Goal: Task Accomplishment & Management: Complete application form

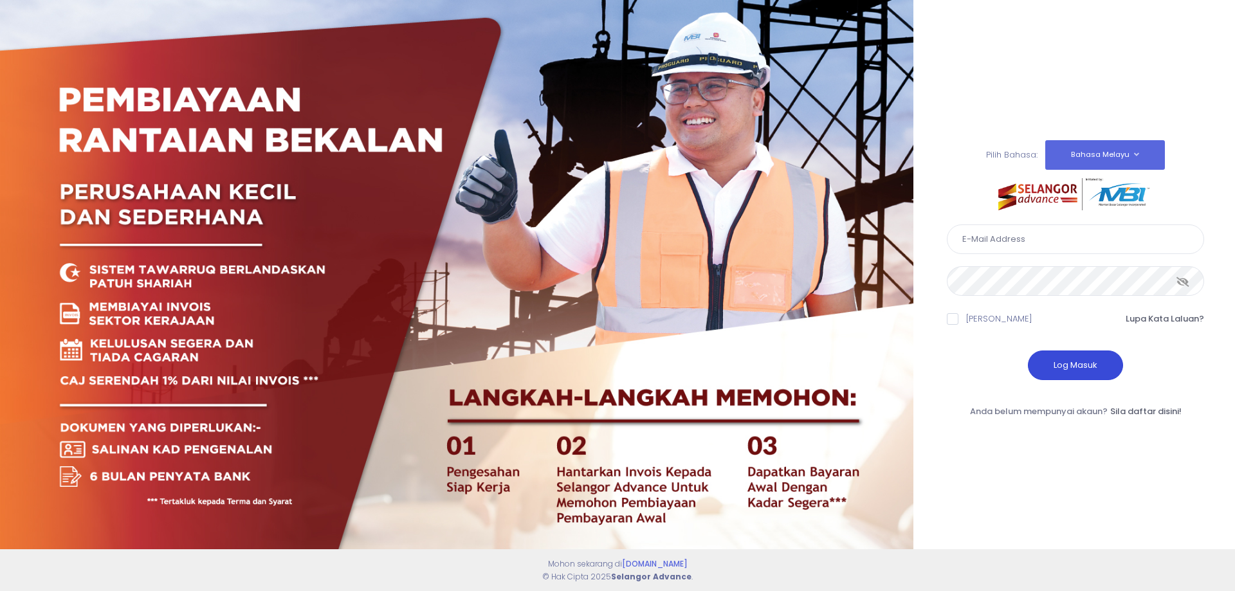
type input "[EMAIL_ADDRESS][DOMAIN_NAME]"
click at [1082, 359] on button "Log Masuk" at bounding box center [1075, 365] width 95 height 30
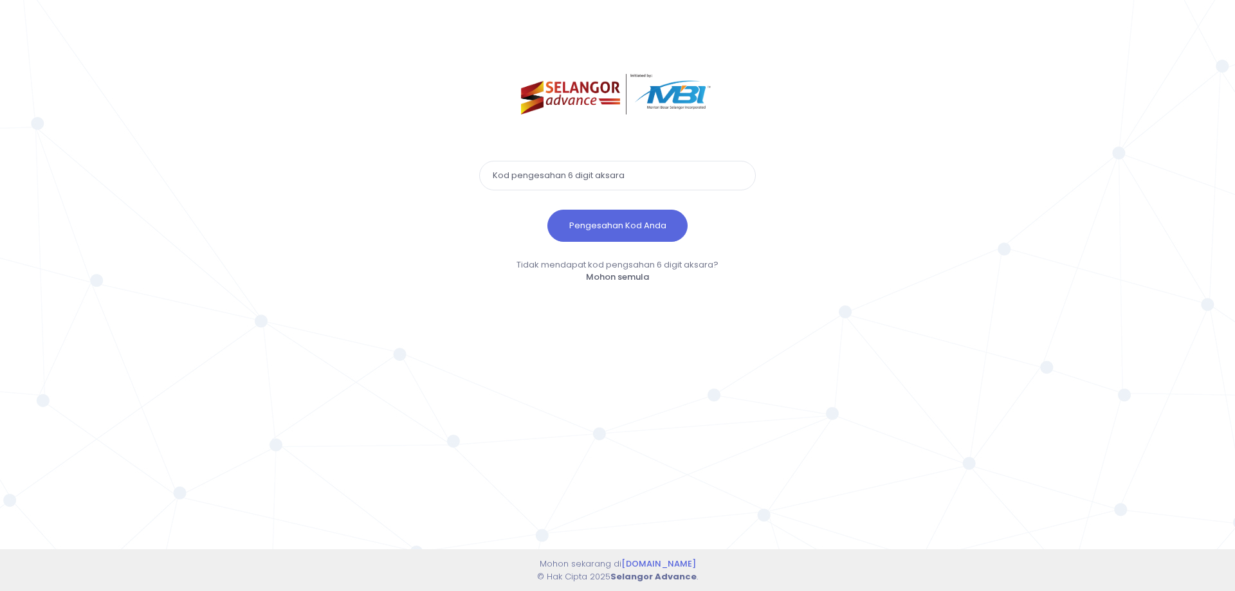
paste input "237656"
type input "237656"
click at [639, 230] on button "Pengesahan Kod Anda" at bounding box center [617, 226] width 140 height 32
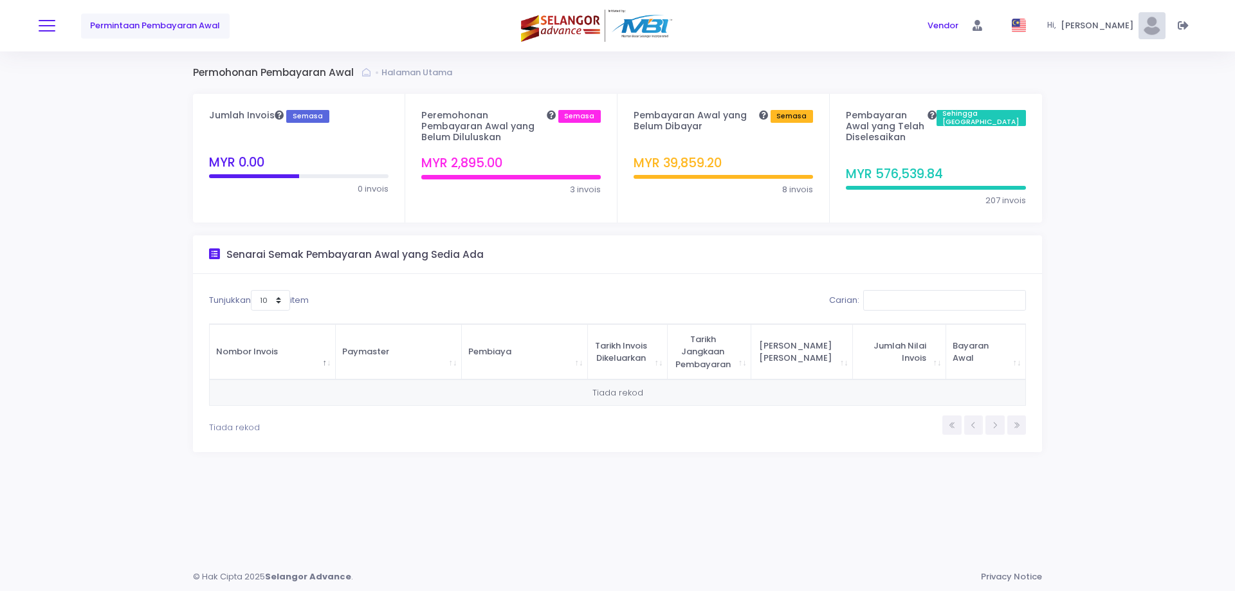
click at [46, 28] on button at bounding box center [47, 25] width 17 height 17
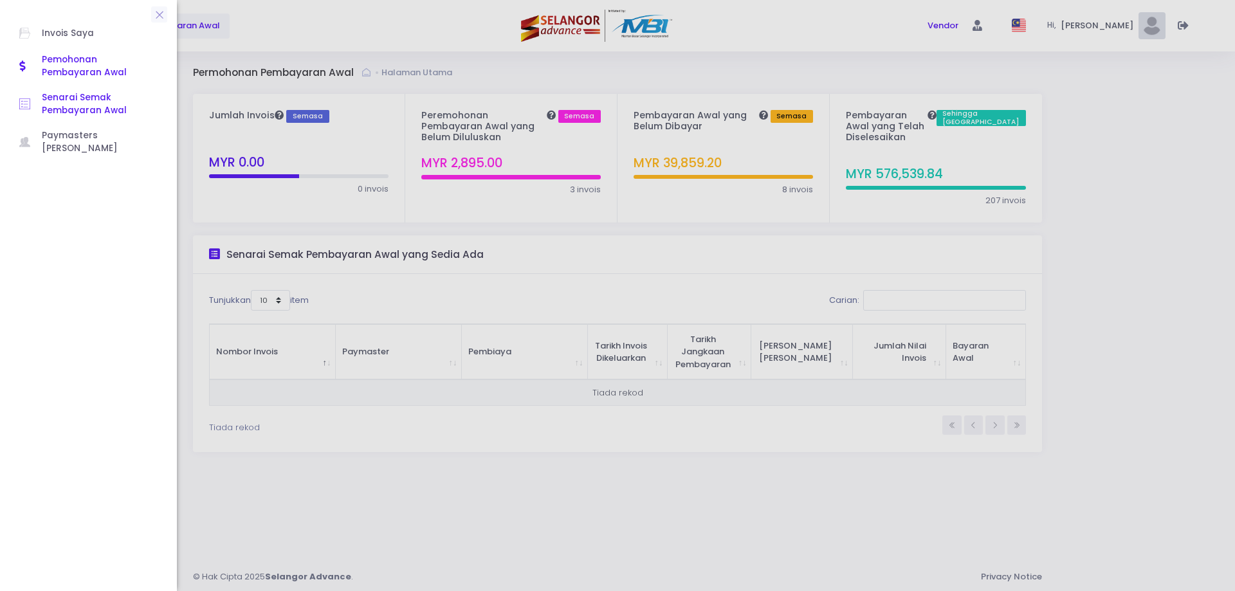
click at [73, 106] on span "Senarai Semak Pembayaran Awal" at bounding box center [100, 104] width 116 height 26
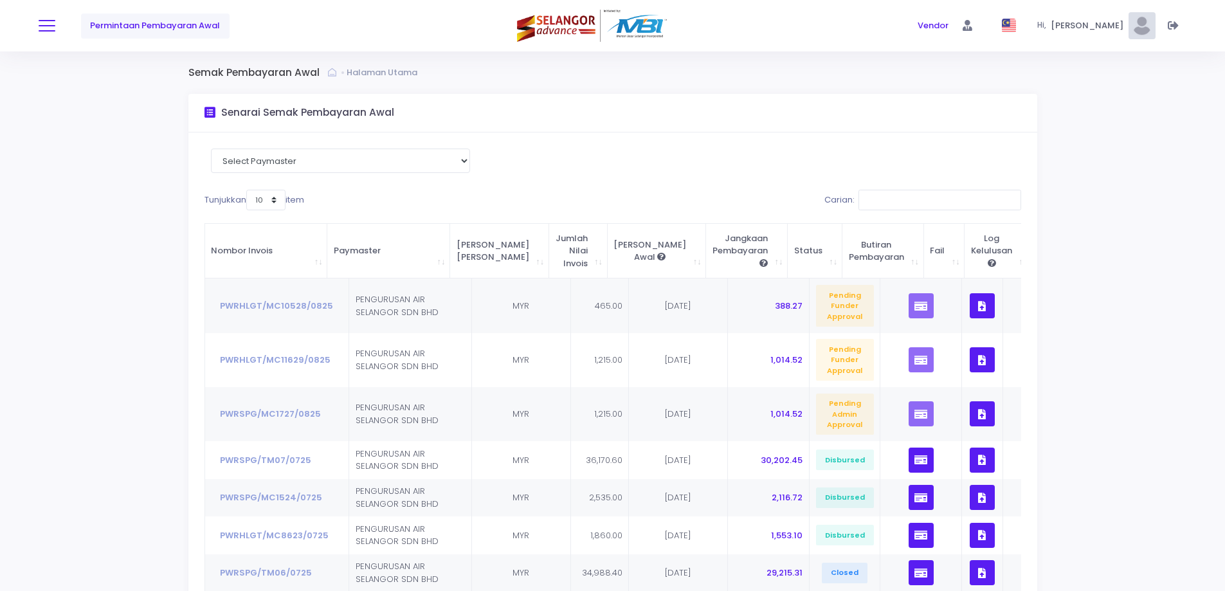
click at [55, 26] on button at bounding box center [47, 25] width 17 height 17
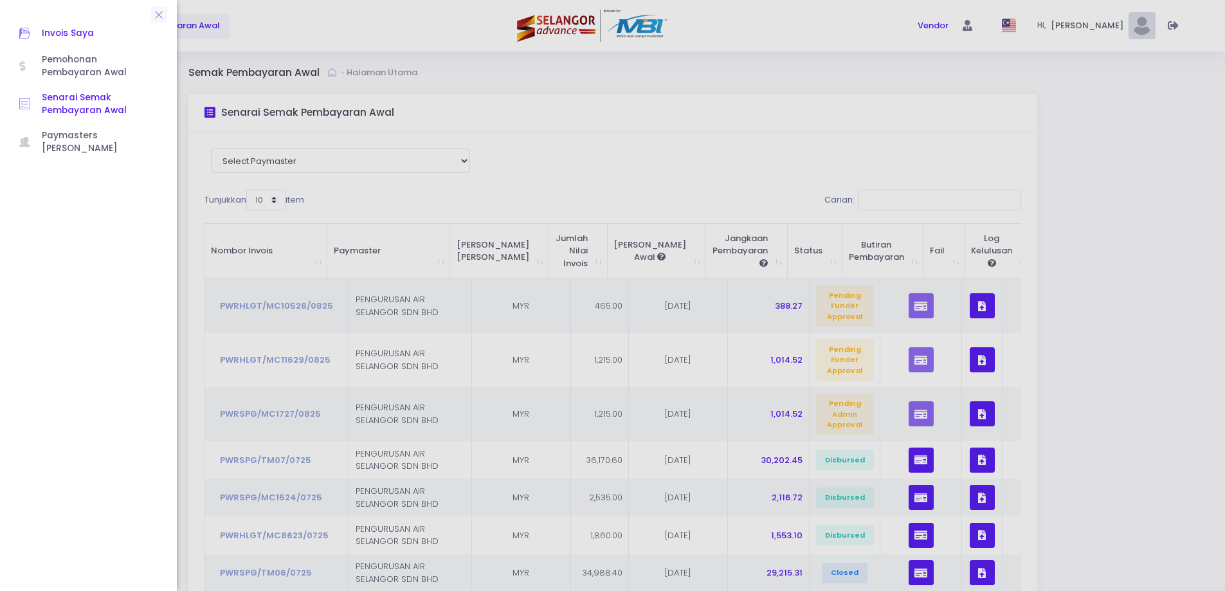
click at [61, 37] on span "Invois Saya" at bounding box center [100, 33] width 116 height 17
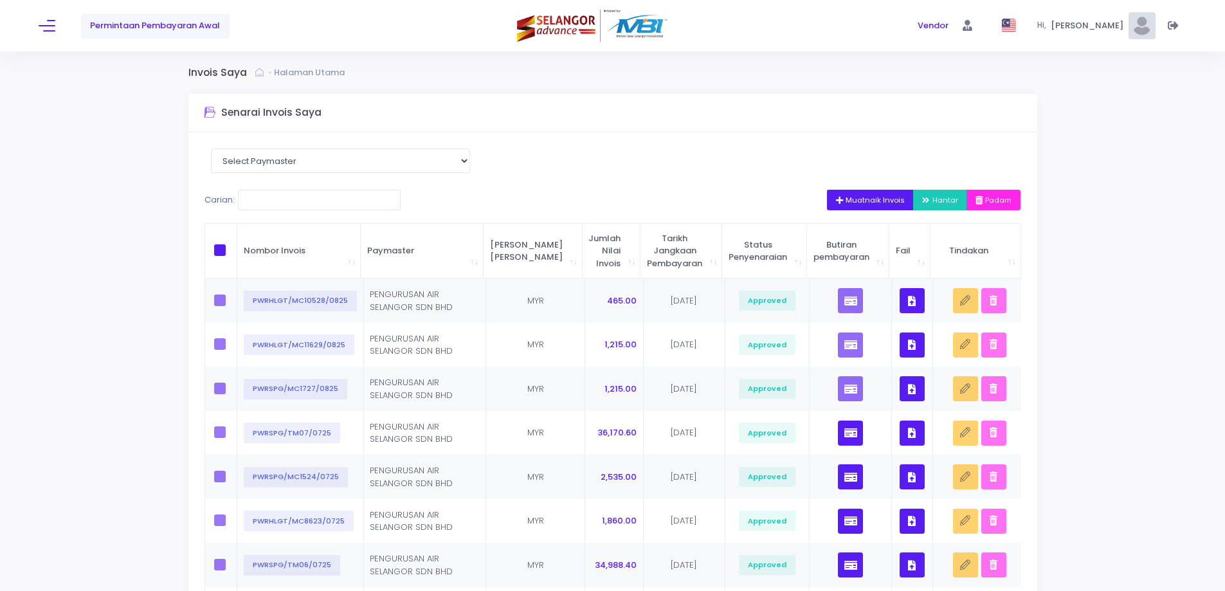
click at [838, 95] on div "Senarai Invois Saya" at bounding box center [612, 113] width 849 height 39
click at [860, 198] on span "Muatnaik Invois" at bounding box center [870, 200] width 69 height 10
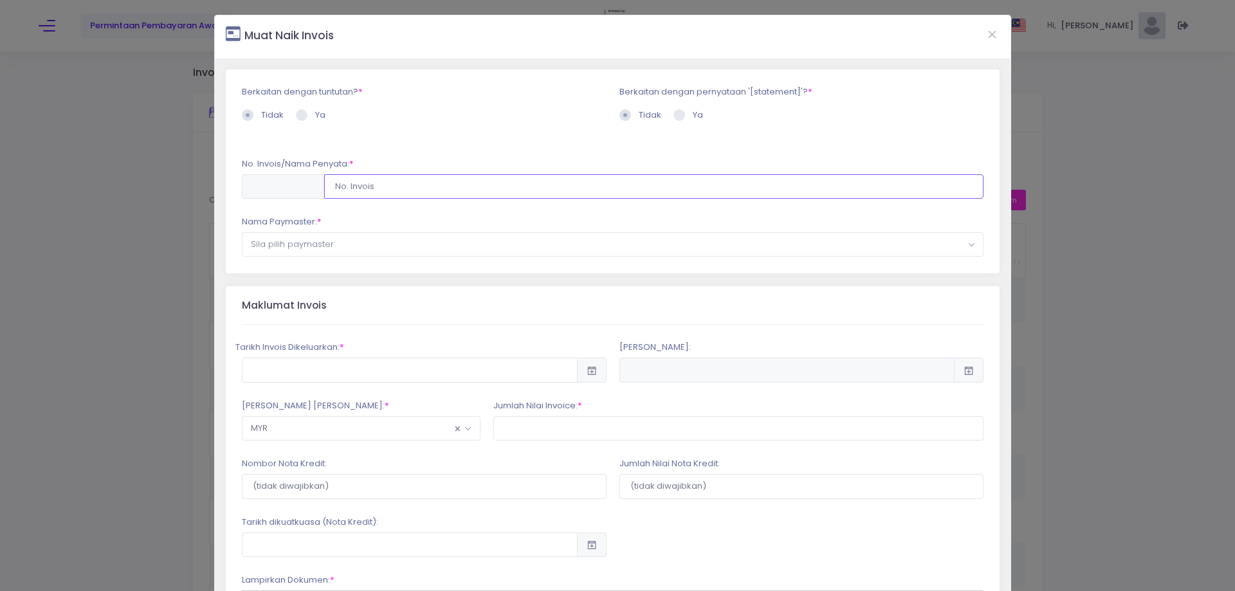
click at [538, 186] on input "text" at bounding box center [654, 186] width 660 height 24
type input "PWRSPG/MC1830/0825"
click at [515, 211] on div "Berkaitan dengan tuntutan? * Tidak Ya * *" at bounding box center [613, 171] width 774 height 204
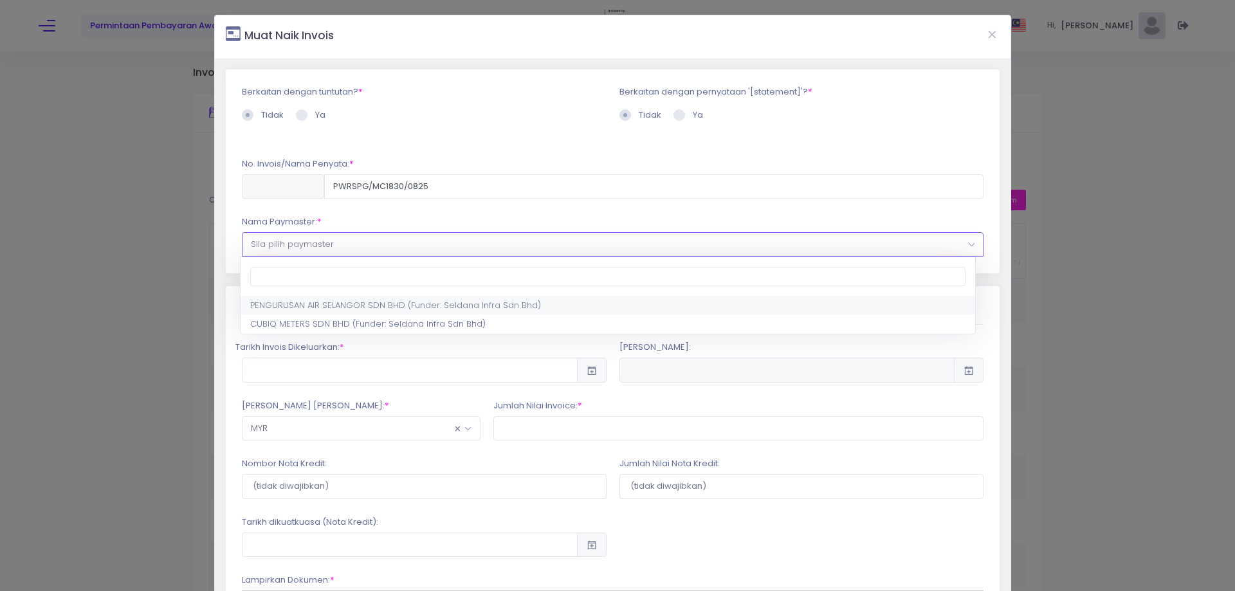
click at [508, 240] on span "Sila pilih paymaster" at bounding box center [612, 244] width 741 height 23
select select "638,701,90"
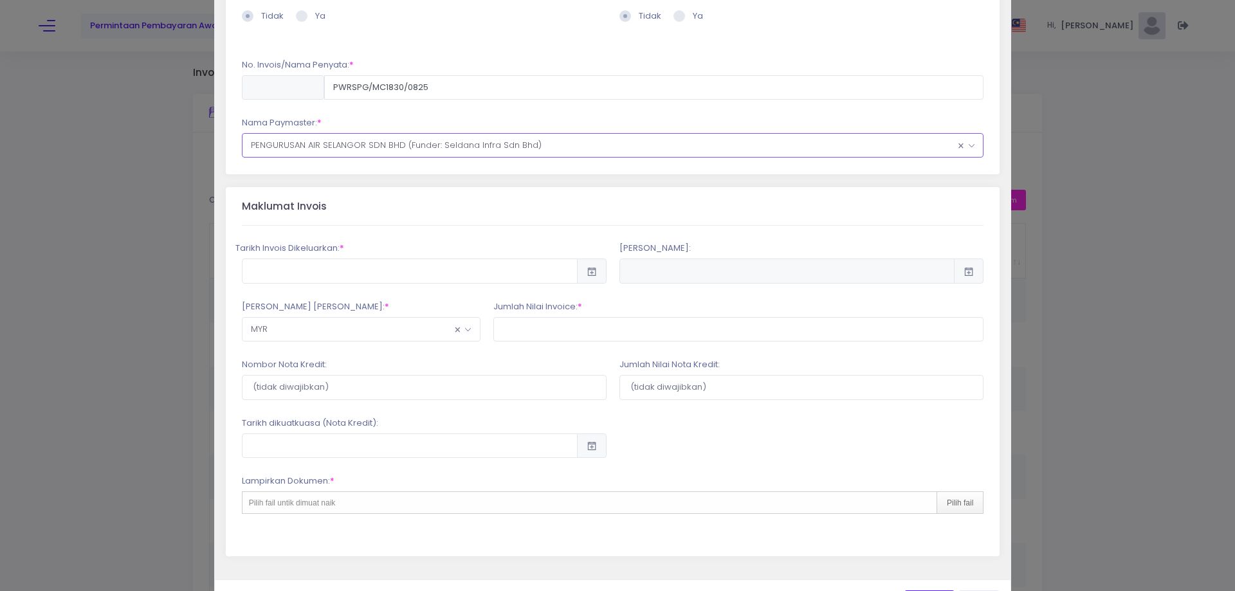
scroll to position [129, 0]
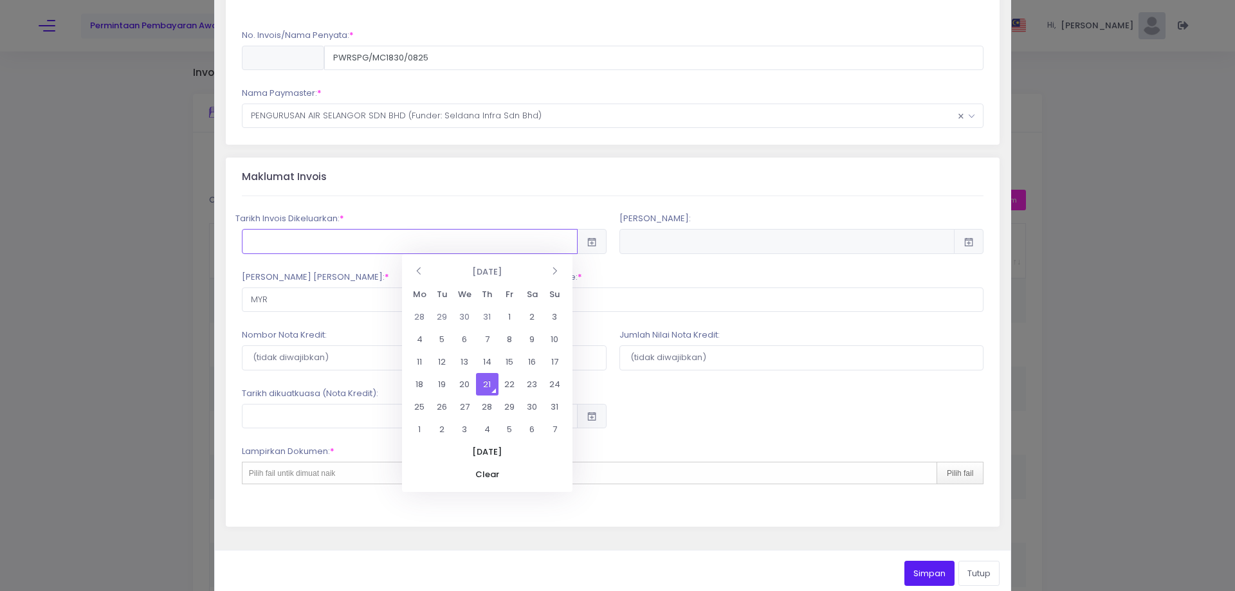
click at [497, 246] on input "text" at bounding box center [410, 241] width 336 height 24
click at [466, 385] on td "20" at bounding box center [464, 384] width 23 height 23
type input "2025-08-20"
type input "2025-11-18"
click at [552, 296] on input "text" at bounding box center [738, 299] width 491 height 24
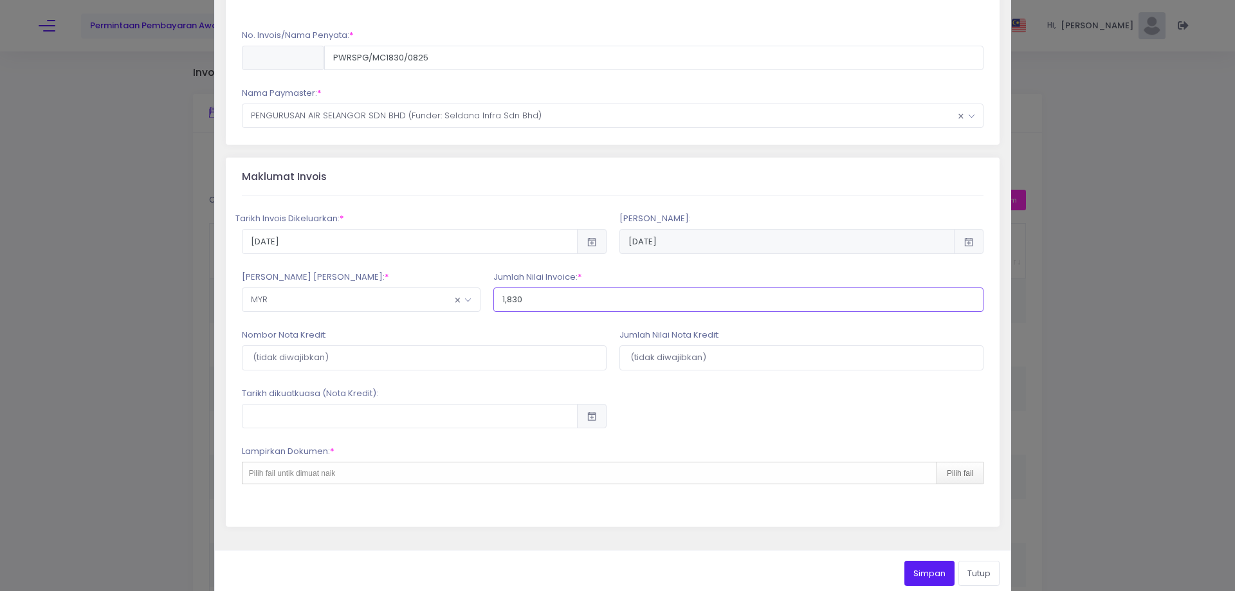
type input "1,830"
click at [555, 327] on div "Tarikh Invois Dikeluarkan: * 2025-08-20 2025-11-18 * MYR AFN ×" at bounding box center [613, 361] width 742 height 331
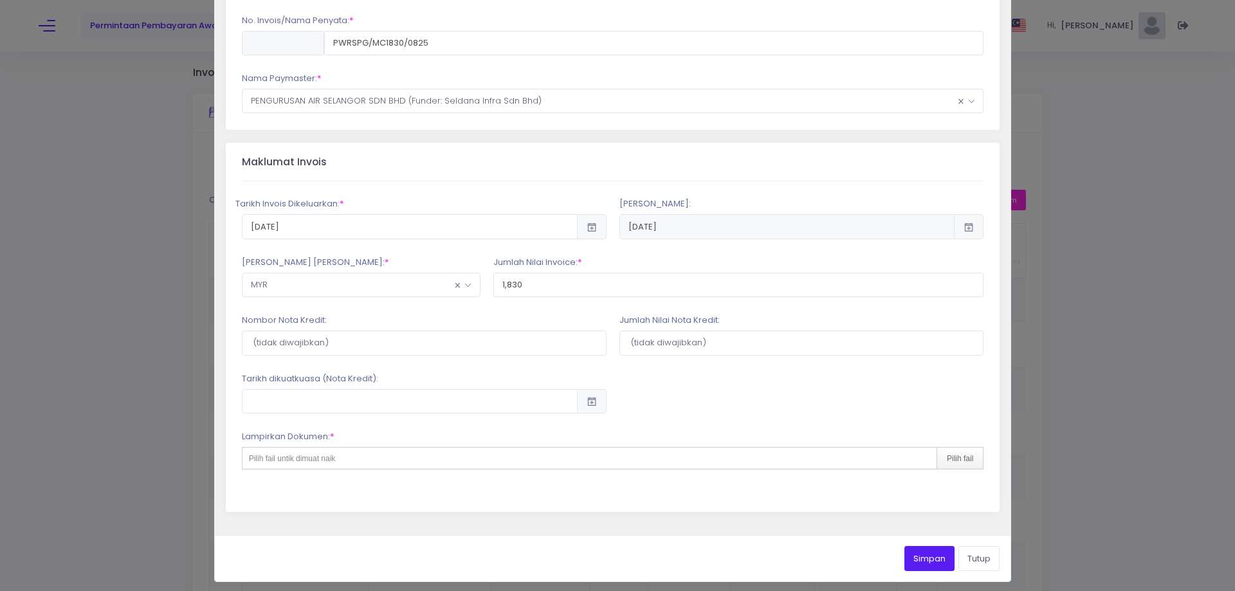
scroll to position [149, 0]
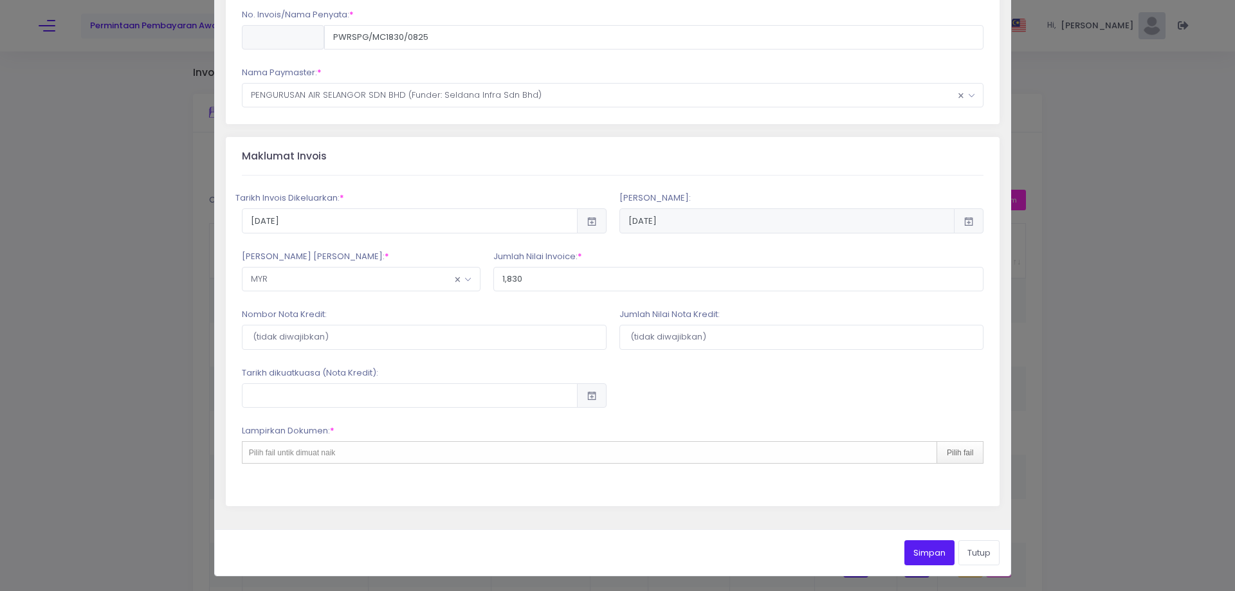
click at [559, 450] on div "Pilih fail untik dimuat naik Pilih fail" at bounding box center [613, 452] width 742 height 23
type input "C:\fakepath\INVOICE AIS BATCH 18 PO_PO0000088564_0.pdf"
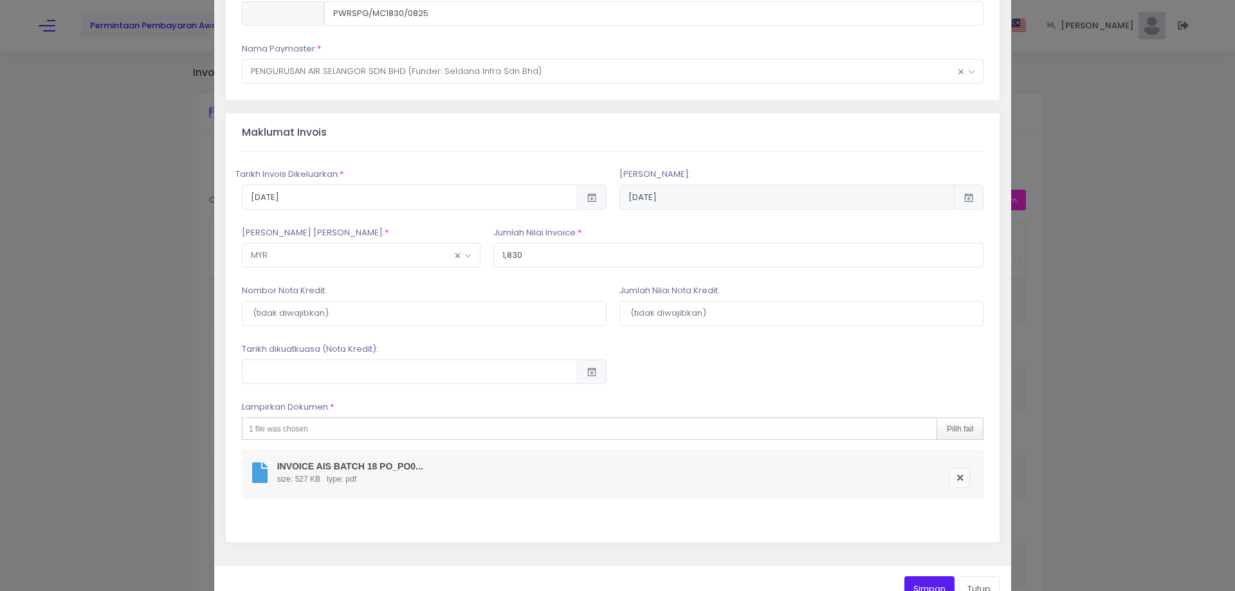
scroll to position [209, 0]
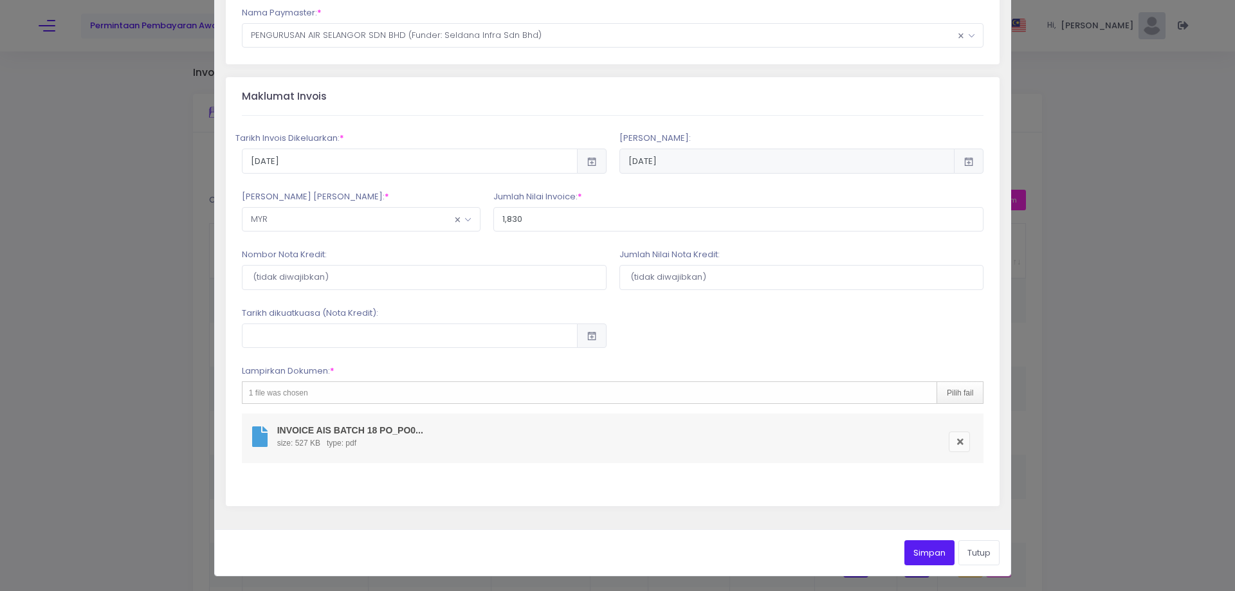
click at [927, 550] on button "Simpan" at bounding box center [929, 552] width 50 height 24
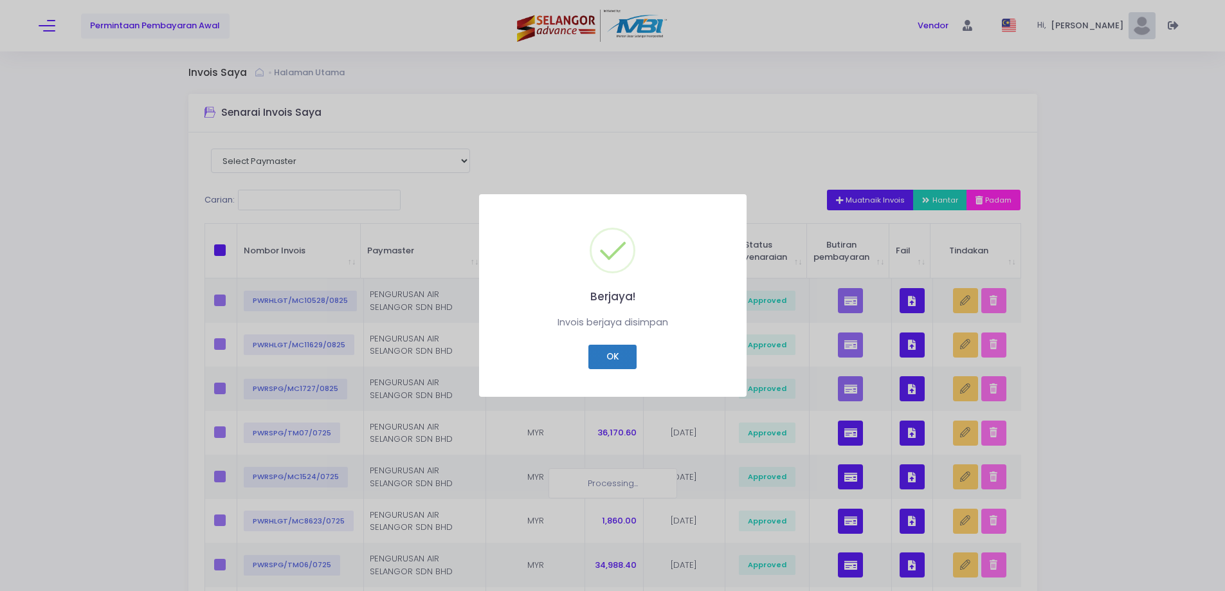
click at [599, 356] on button "OK" at bounding box center [612, 357] width 48 height 24
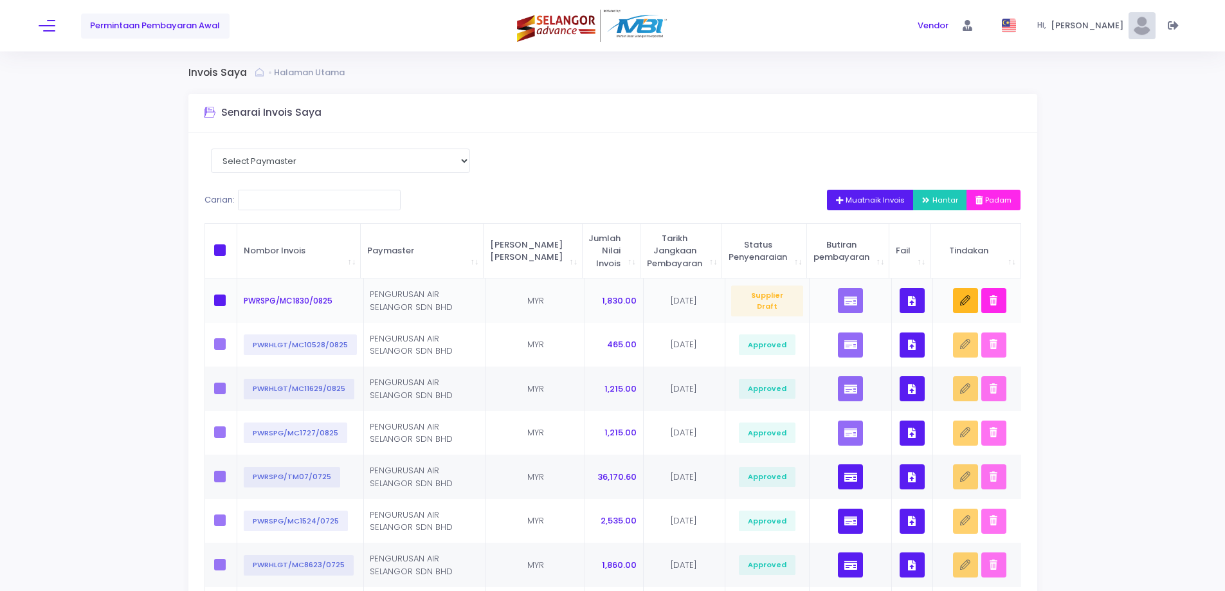
click at [919, 302] on button "button" at bounding box center [912, 300] width 25 height 25
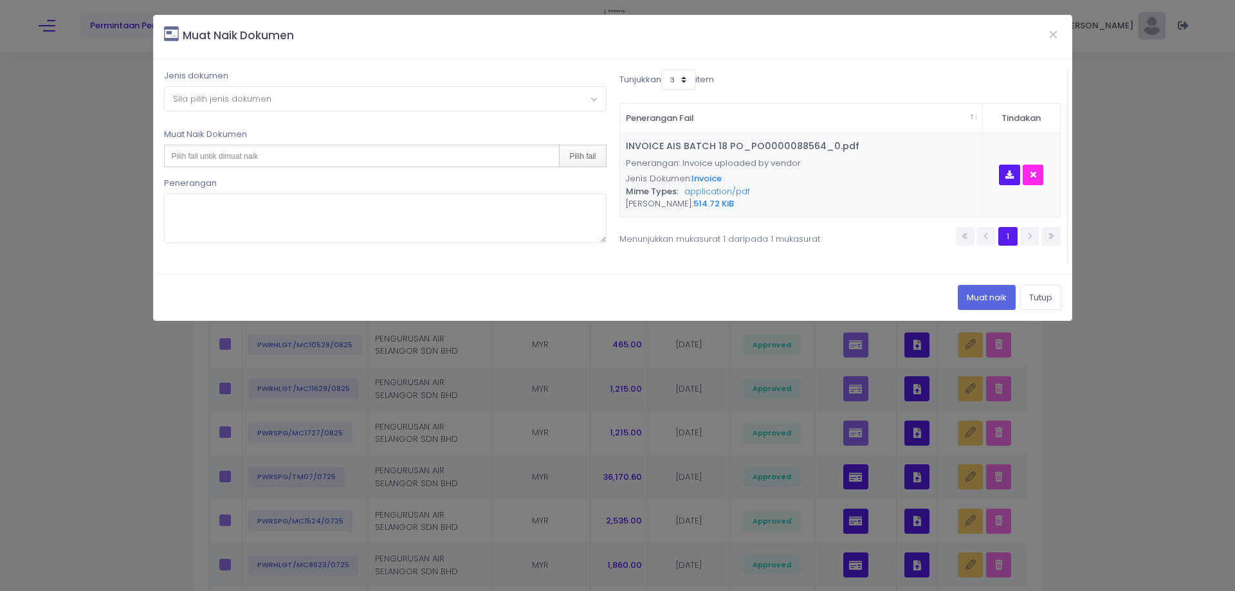
click at [296, 103] on span "Sila pilih jenis dokumen" at bounding box center [385, 98] width 440 height 23
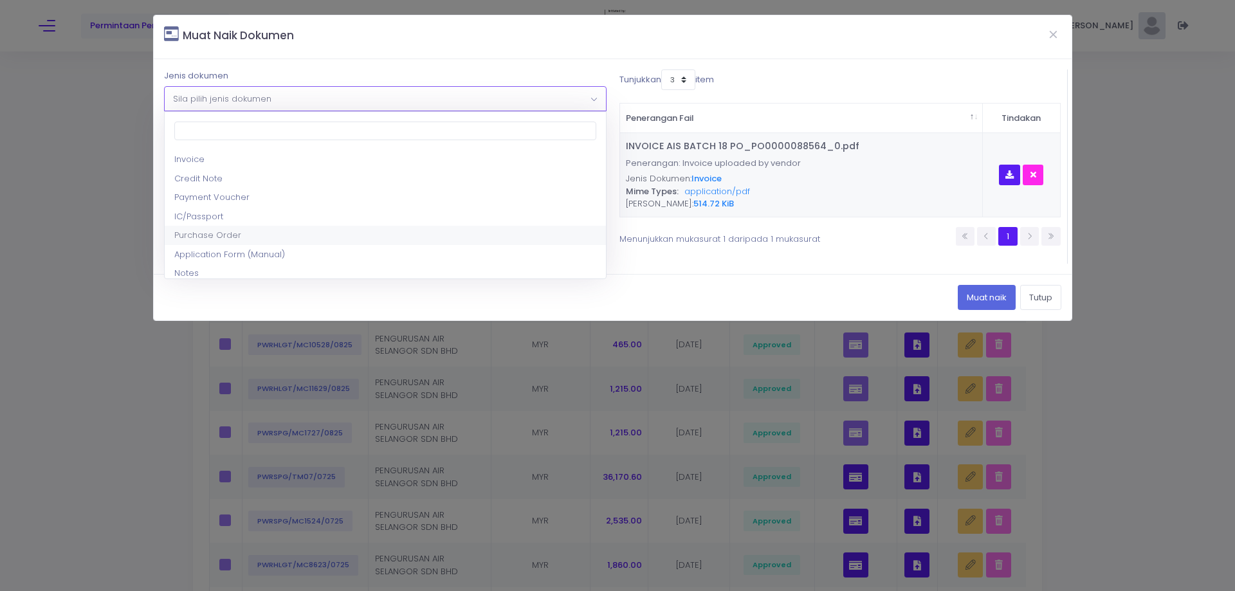
select select "5"
click at [296, 155] on div "Pilih fail untik dimuat naik Pilih fail" at bounding box center [385, 156] width 442 height 23
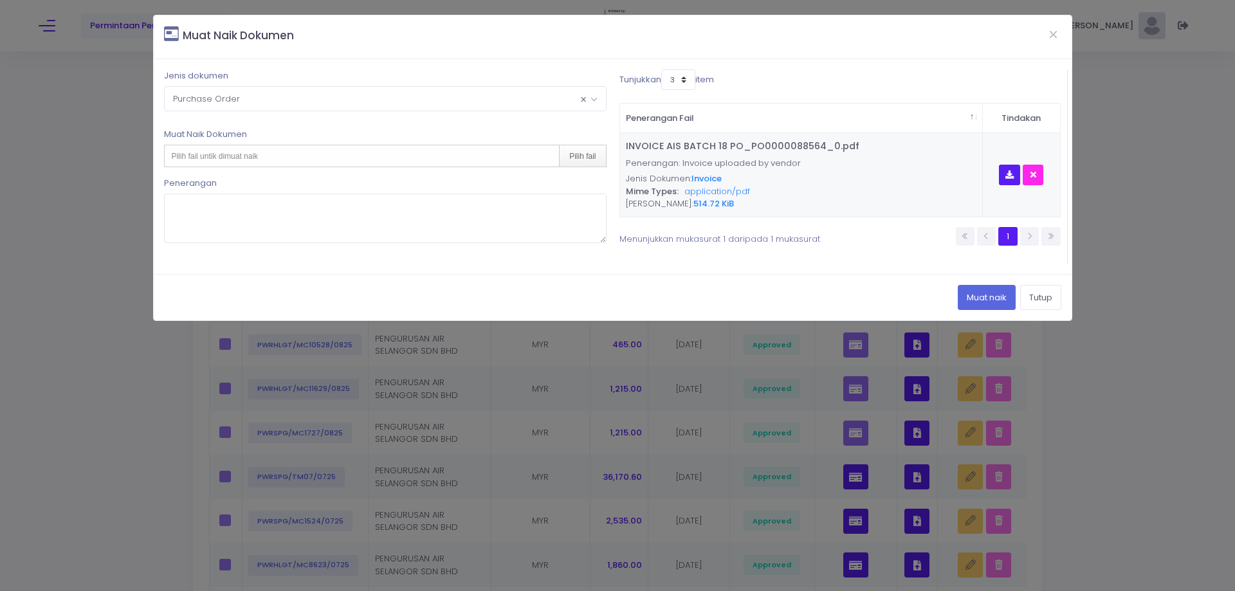
type input "C:\fakepath\MC BATCH 18 PO_PO0000088564_0.pdf"
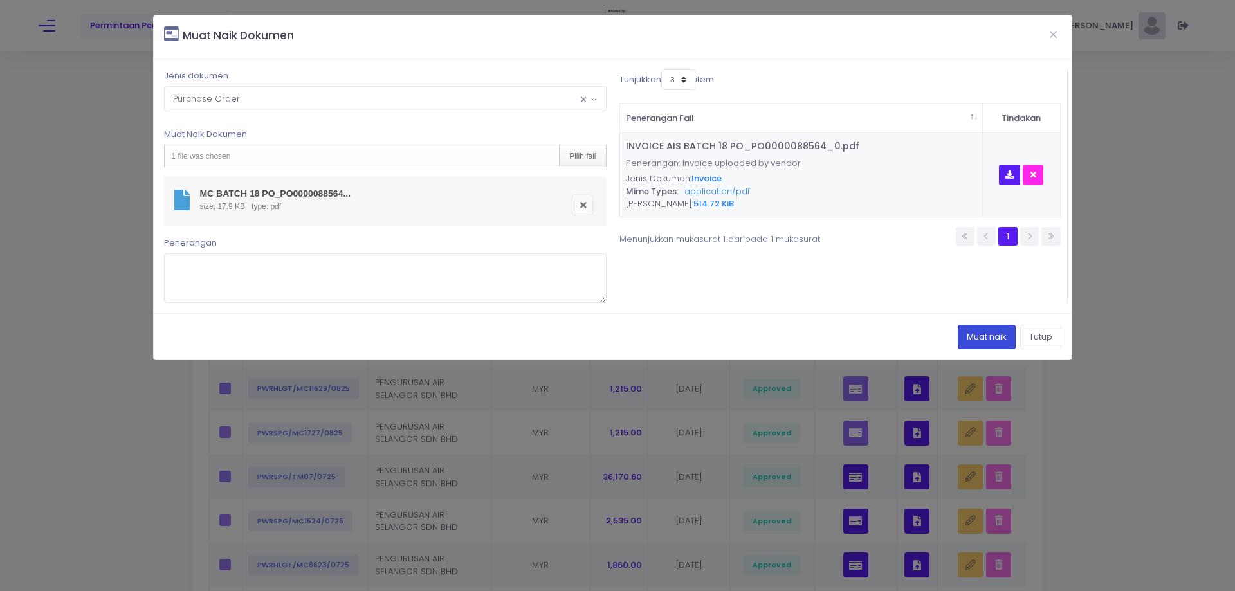
click at [981, 336] on button "Muat naik" at bounding box center [986, 337] width 58 height 24
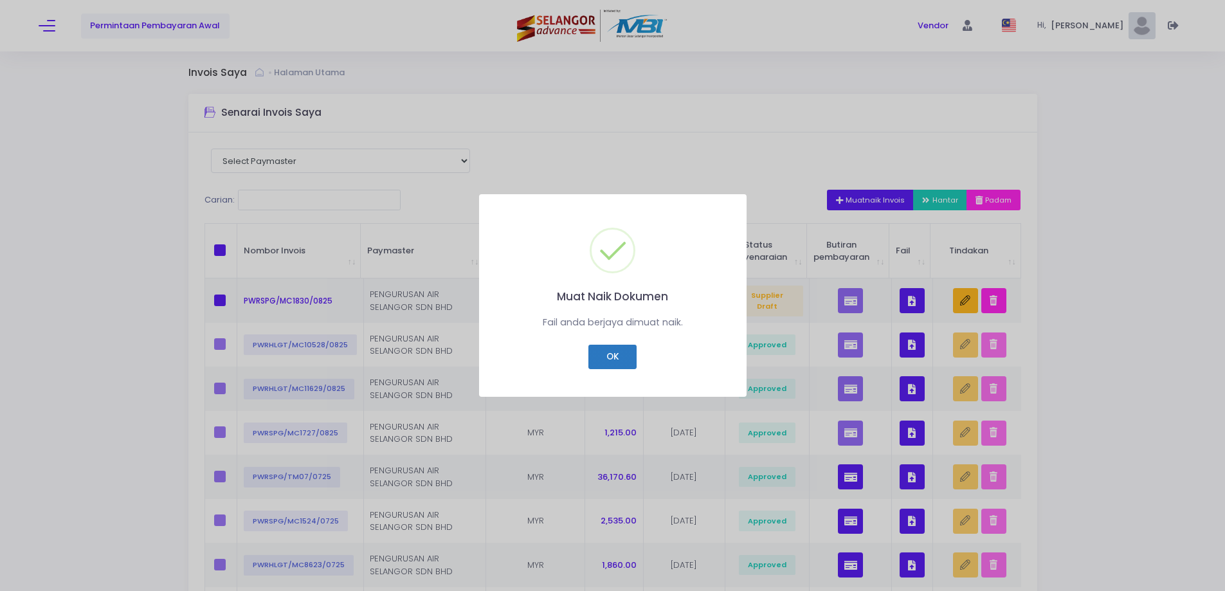
click at [626, 361] on button "OK" at bounding box center [612, 357] width 48 height 24
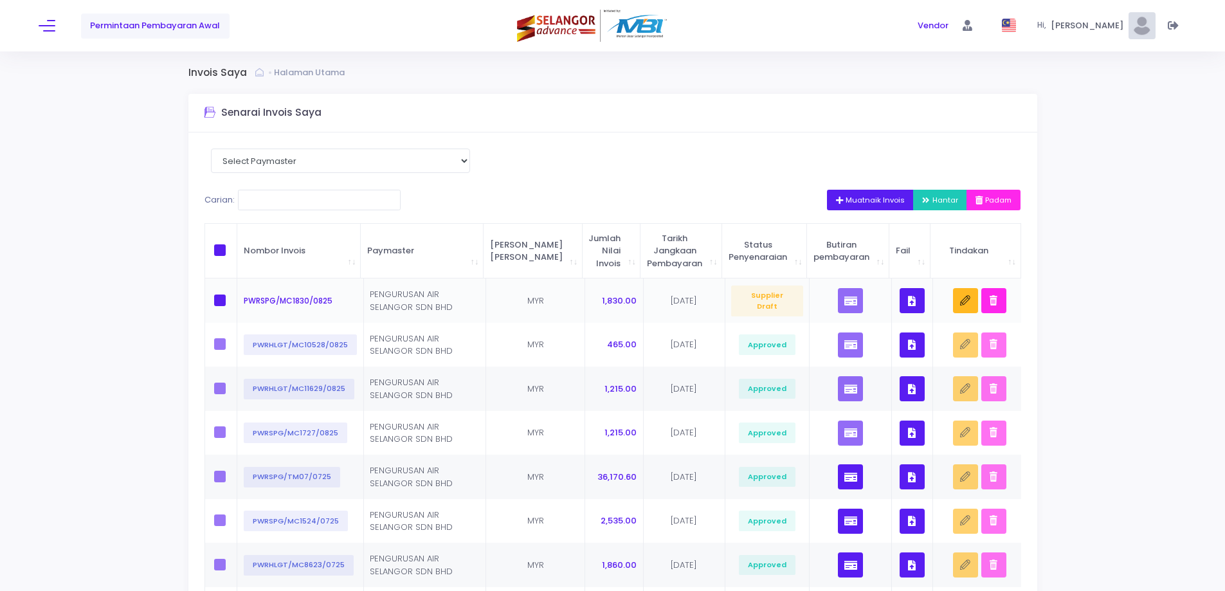
click at [900, 301] on button "button" at bounding box center [912, 300] width 25 height 25
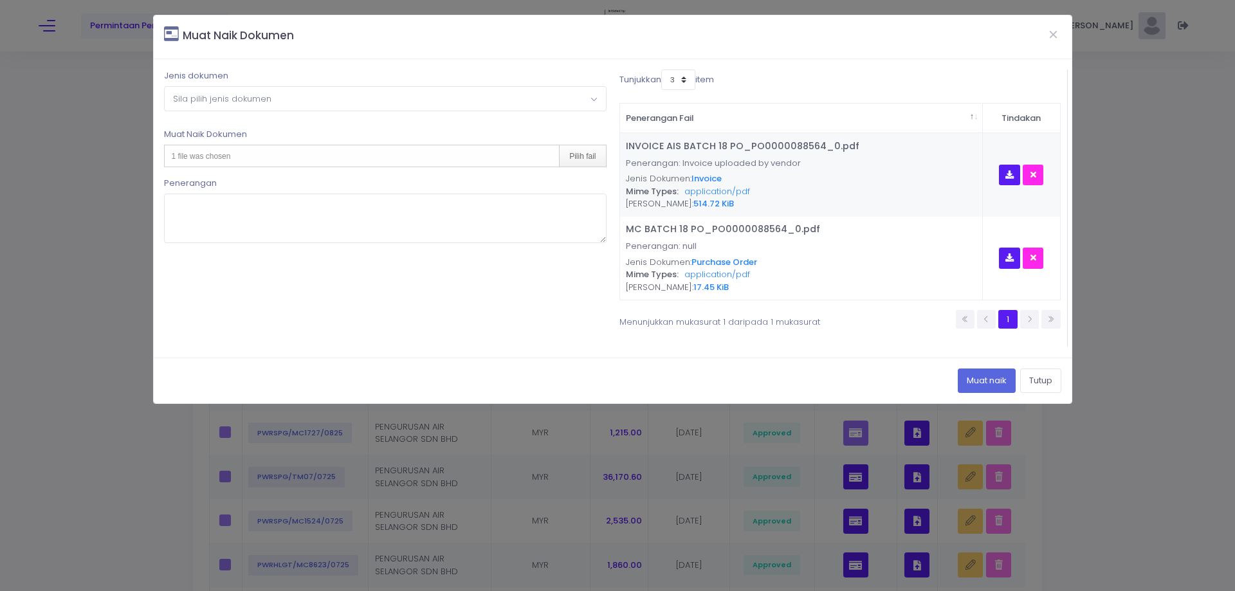
click at [509, 95] on span "Sila pilih jenis dokumen" at bounding box center [385, 98] width 440 height 23
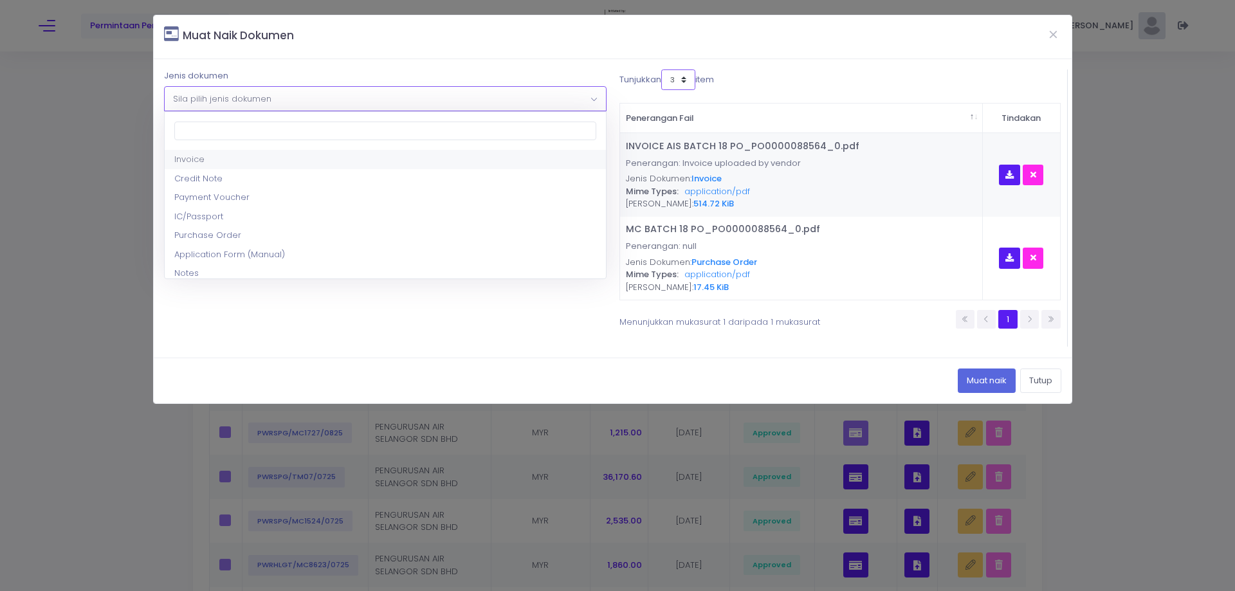
click at [676, 78] on select "3 5 7 10" at bounding box center [678, 79] width 34 height 21
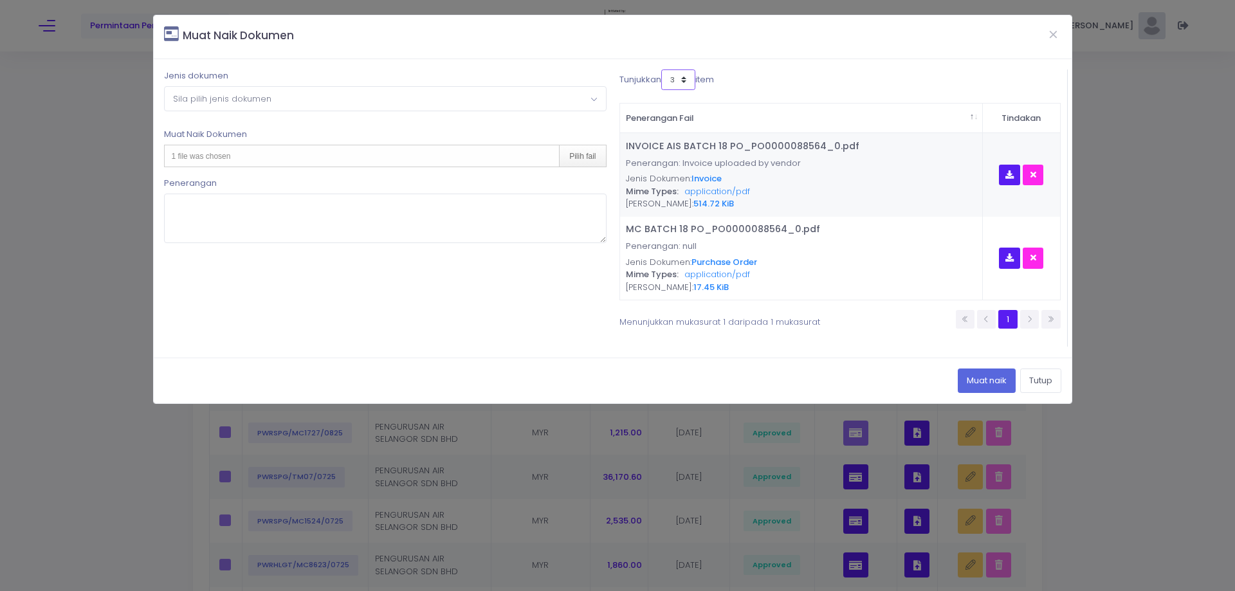
select select "10"
click at [663, 69] on select "3 5 7 10" at bounding box center [678, 79] width 34 height 21
click at [559, 64] on div "Jenis dokumen Sila pilih jenis dokumen Invoice Credit Note Payment Voucher IC/P…" at bounding box center [613, 208] width 918 height 298
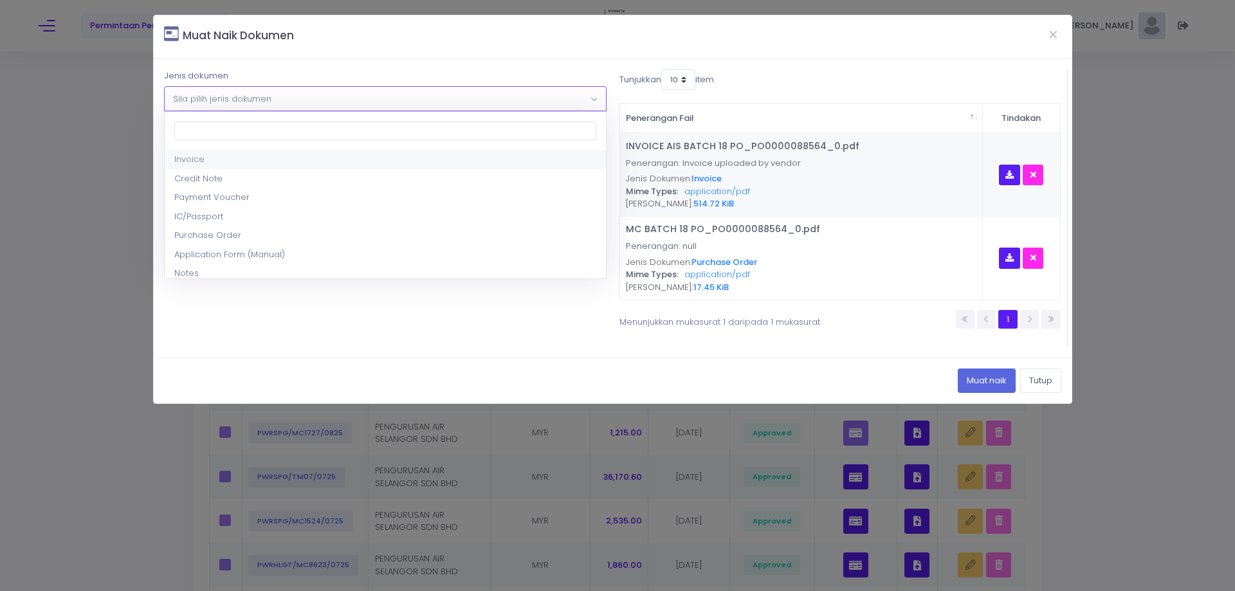
click at [448, 101] on span "Sila pilih jenis dokumen" at bounding box center [385, 98] width 440 height 23
select select "17"
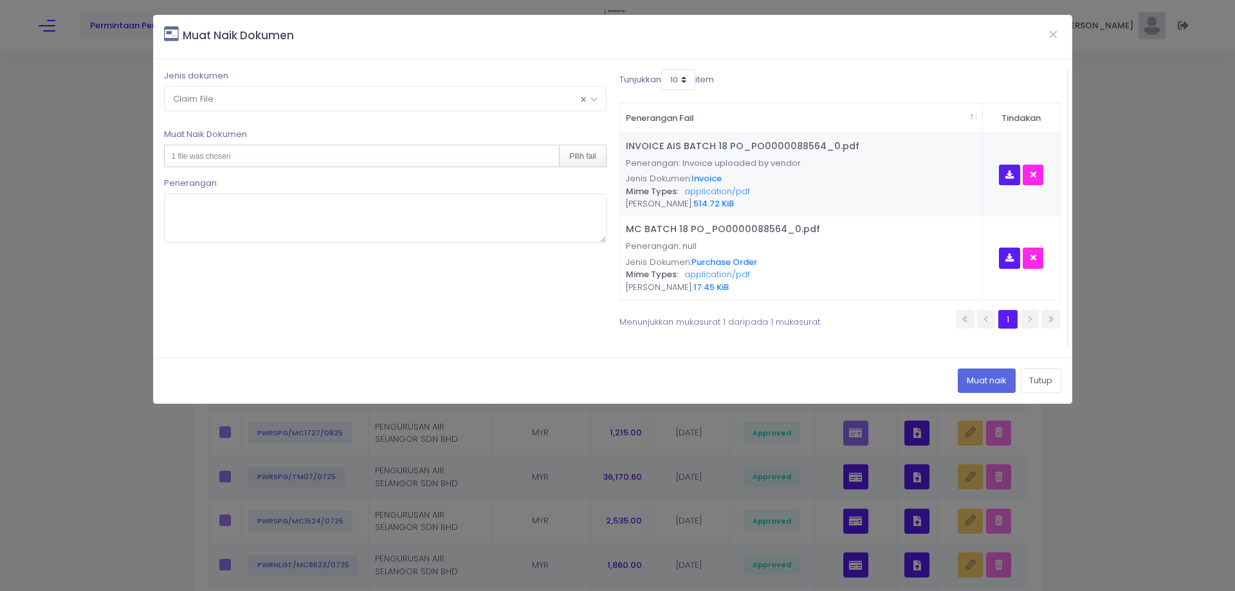
click at [318, 158] on div "1 file was chosen Pilih fail" at bounding box center [385, 156] width 442 height 23
type input "C:\fakepath\DL AIS BATCH 18 PO_PO0000088564_0.pdf"
click at [445, 150] on div "Pilih fail untik dimuat naik Pilih fail" at bounding box center [385, 156] width 442 height 23
type input "C:\fakepath\DL AIS BATCH 18 PO_PO0000088564_0.pdf"
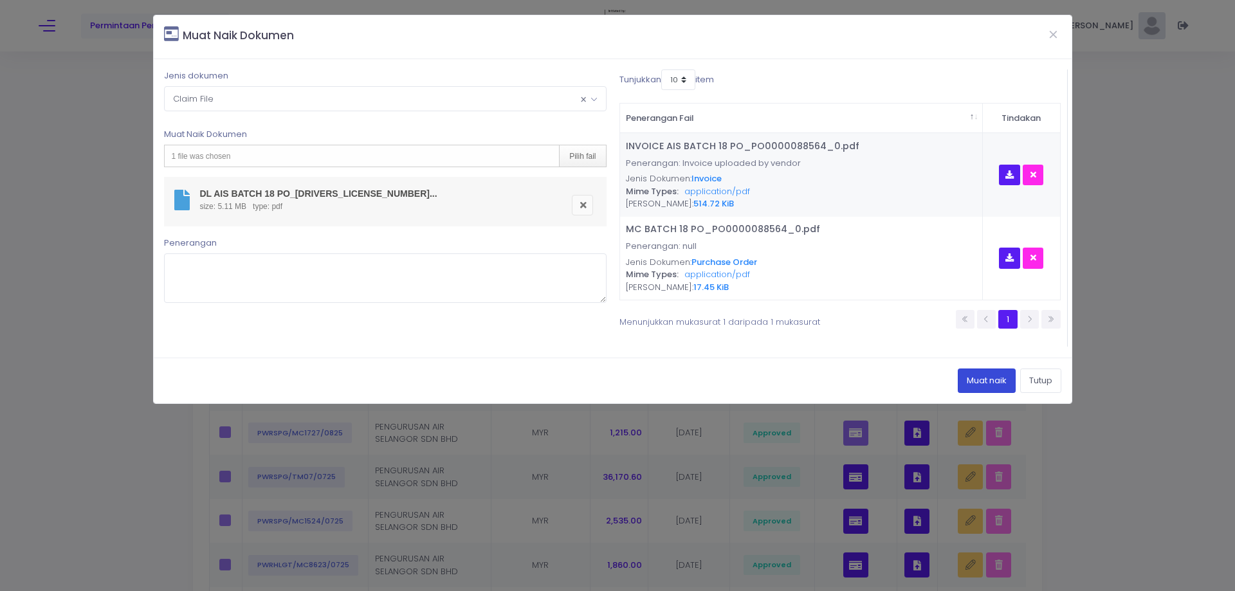
click at [970, 378] on button "Muat naik" at bounding box center [986, 380] width 58 height 24
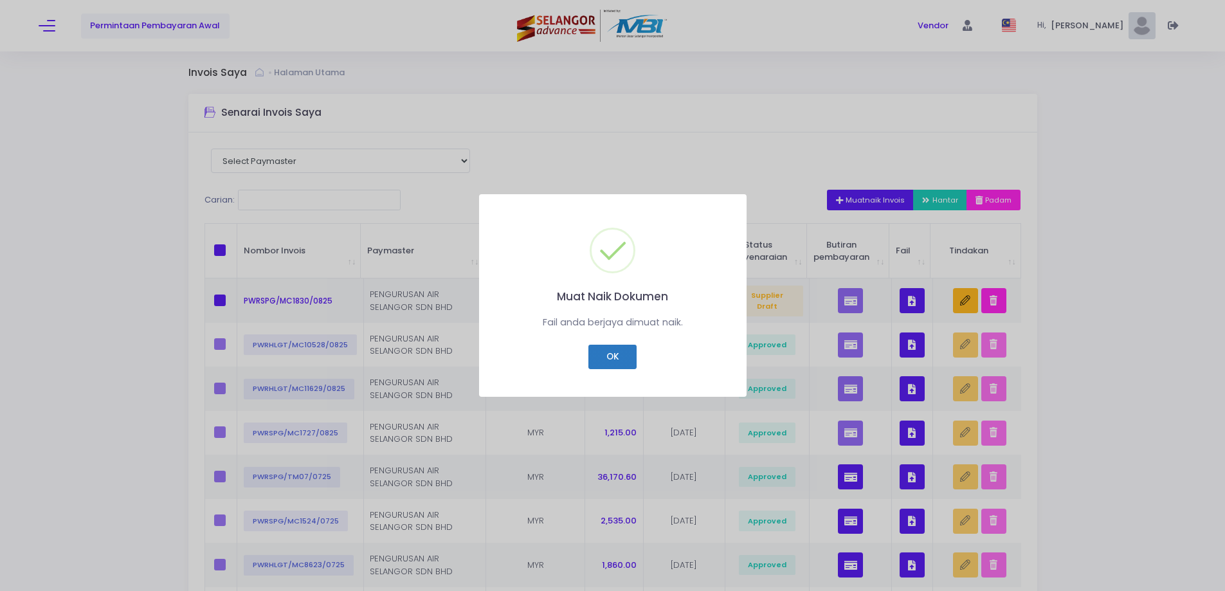
click at [615, 360] on button "OK" at bounding box center [612, 357] width 48 height 24
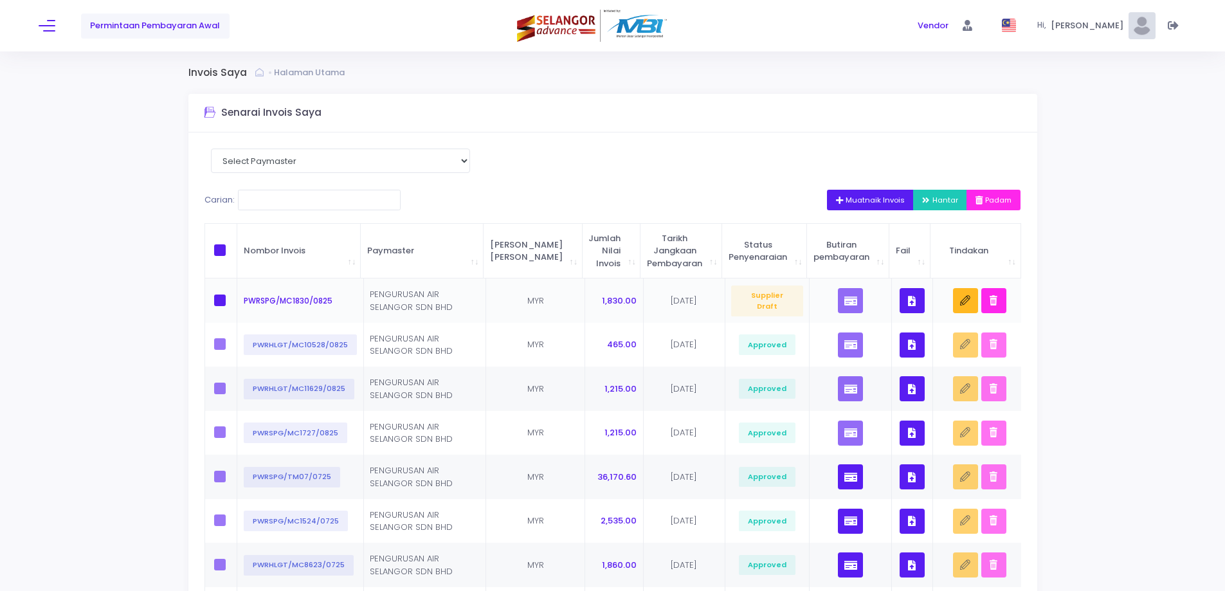
click at [908, 301] on icon "button" at bounding box center [912, 301] width 8 height 0
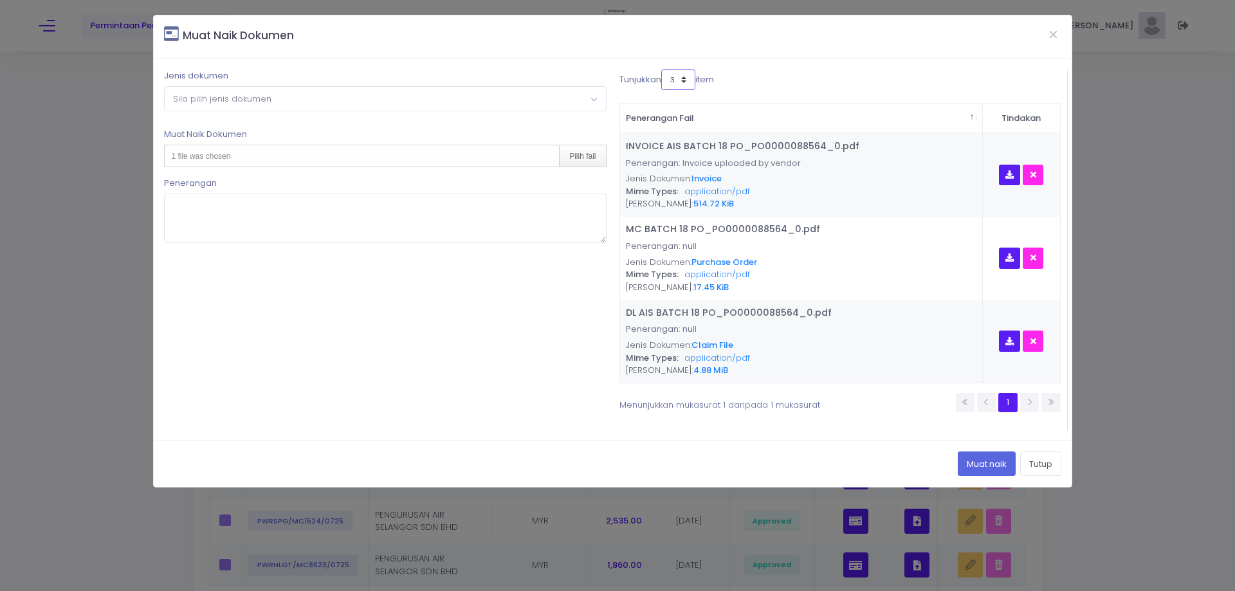
click at [684, 81] on select "3 5 7 10" at bounding box center [678, 79] width 34 height 21
select select "10"
click at [663, 69] on select "3 5 7 10" at bounding box center [678, 79] width 34 height 21
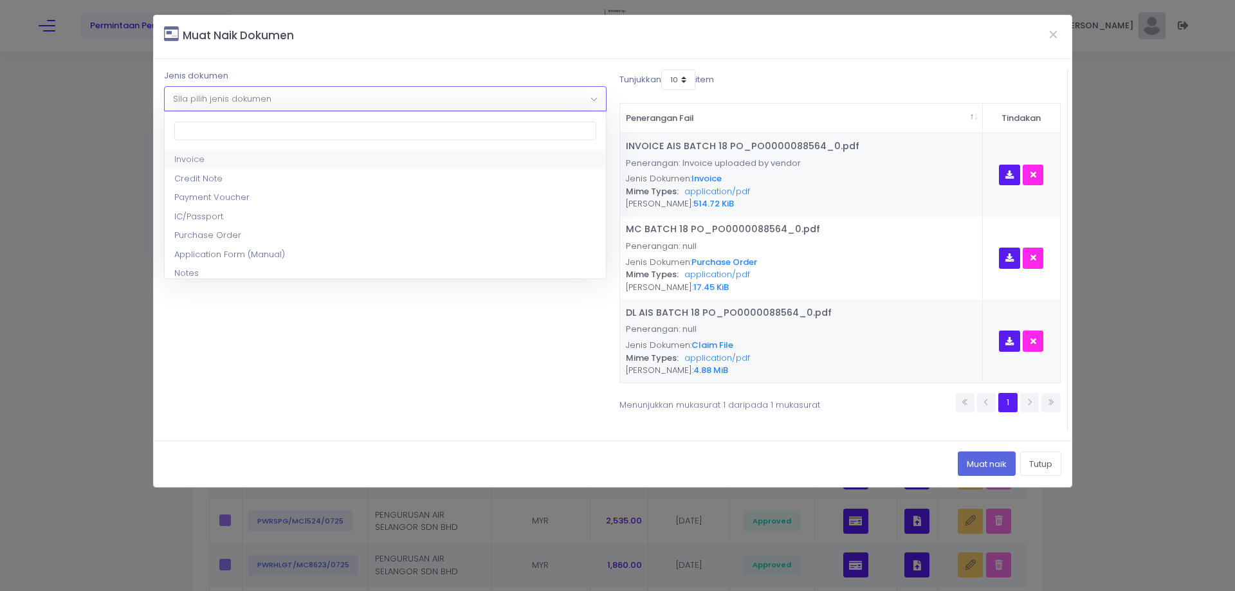
click at [512, 98] on span "Sila pilih jenis dokumen" at bounding box center [385, 98] width 440 height 23
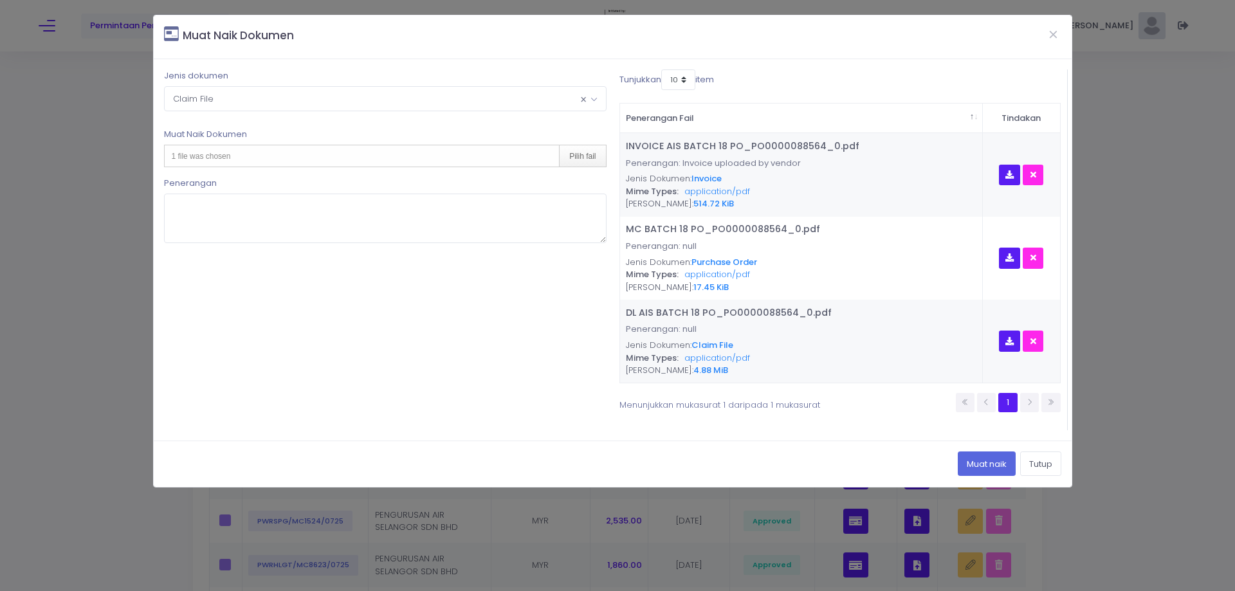
click at [322, 155] on div "1 file was chosen Pilih fail" at bounding box center [385, 156] width 442 height 23
type input "C:\fakepath\AL AIS BATCH 18 PO_PO0000088564_0.pdf"
click at [584, 204] on link at bounding box center [582, 205] width 21 height 21
click at [575, 155] on div "Pilih fail" at bounding box center [582, 155] width 46 height 21
type input "C:\fakepath\AL AIS BATCH 18 PO_PO0000088564_0.pdf"
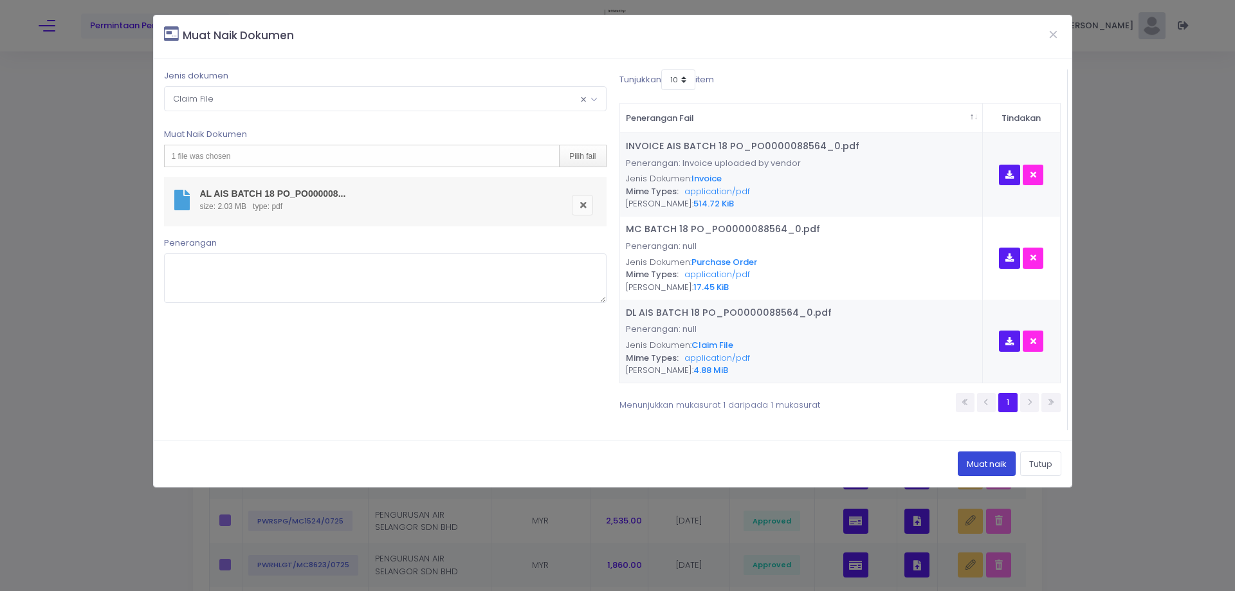
click at [974, 458] on button "Muat naik" at bounding box center [986, 463] width 58 height 24
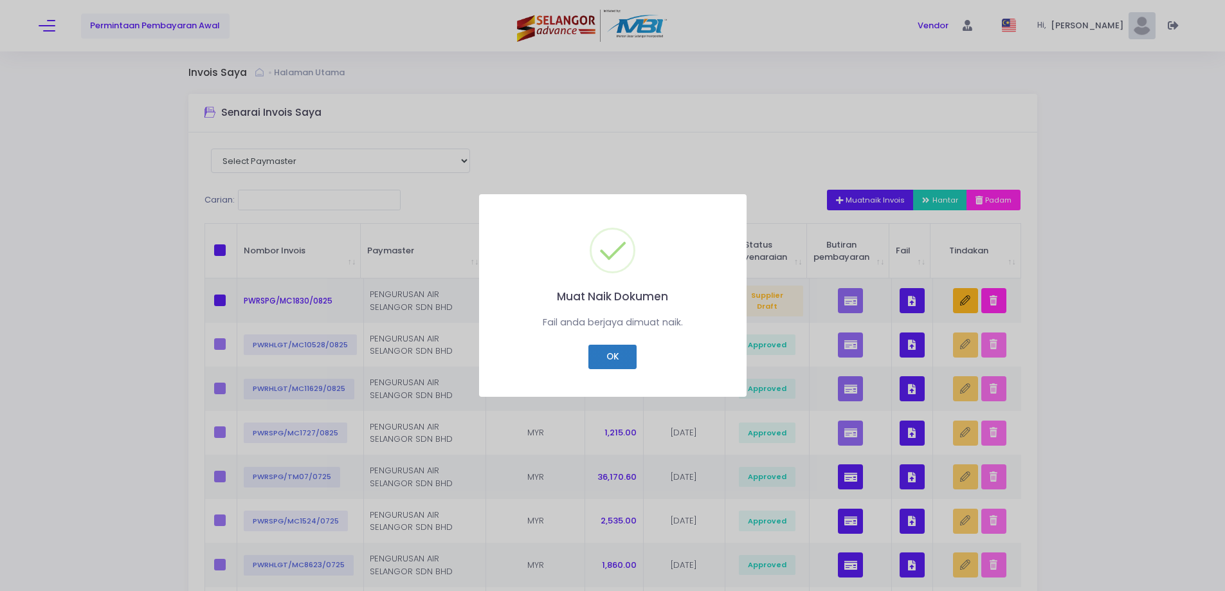
click at [614, 362] on button "OK" at bounding box center [612, 357] width 48 height 24
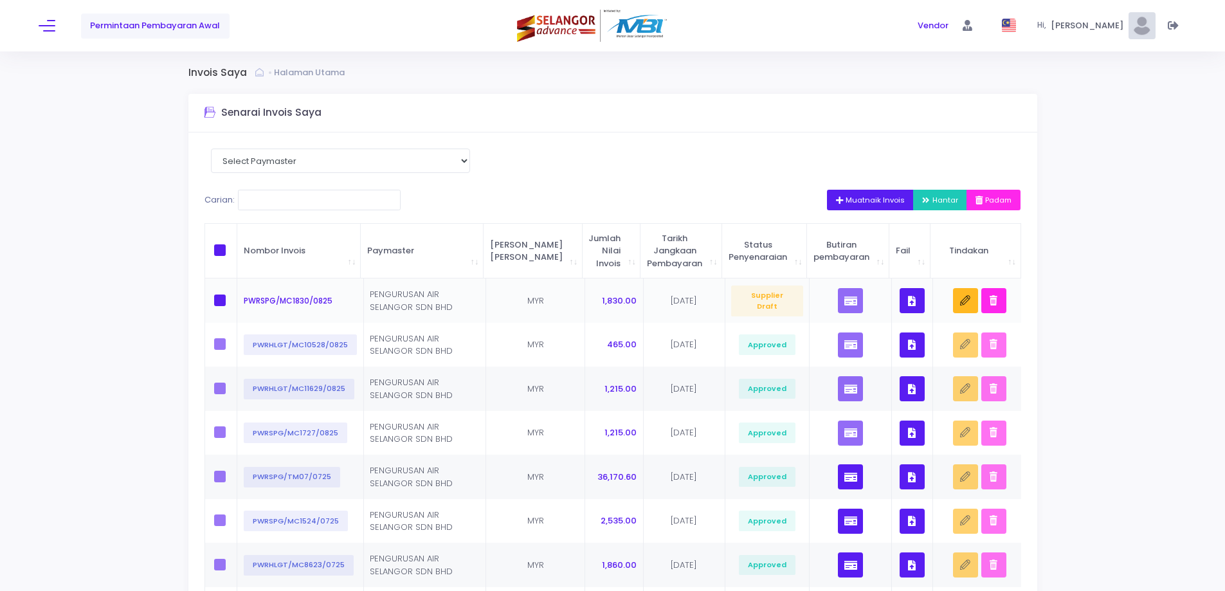
click at [912, 301] on icon "button" at bounding box center [912, 301] width 8 height 0
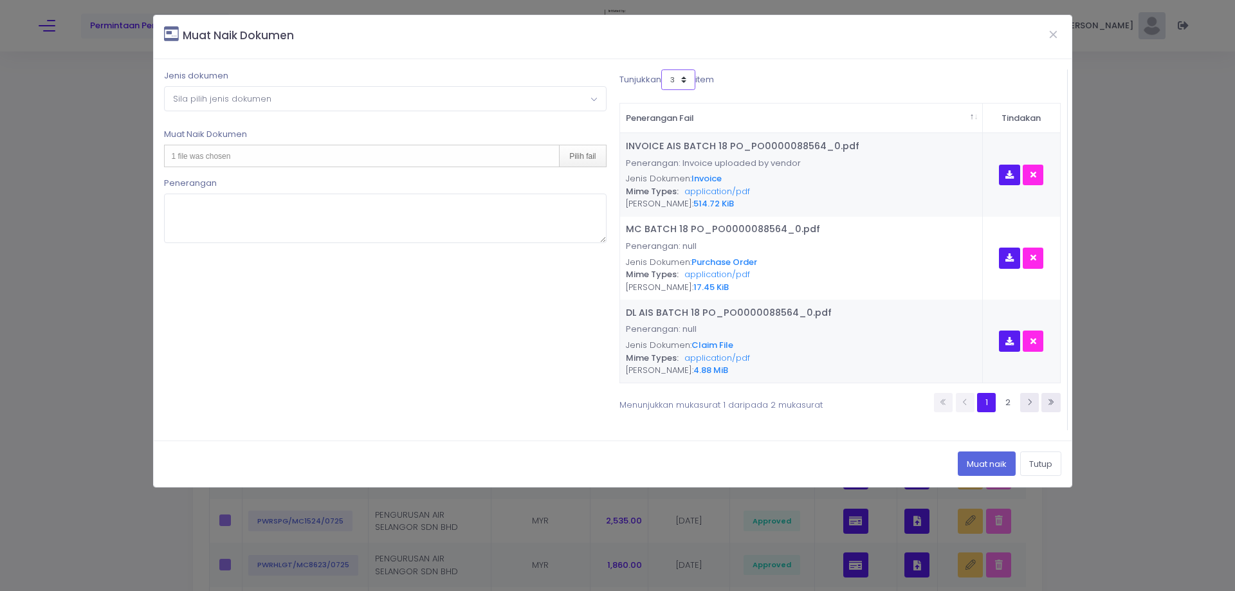
click at [693, 78] on select "3 5 7 10" at bounding box center [678, 79] width 34 height 21
select select "10"
click at [663, 69] on select "3 5 7 10" at bounding box center [678, 79] width 34 height 21
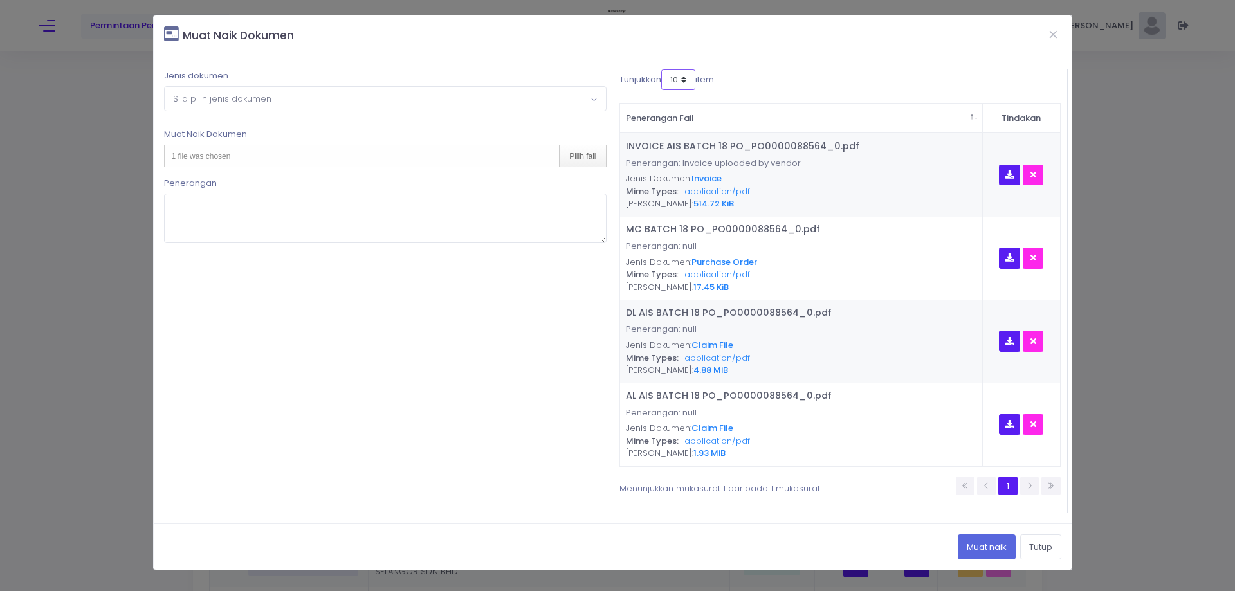
click at [667, 80] on select "3 5 7 10" at bounding box center [678, 79] width 34 height 21
click at [758, 71] on div "Tunjukkan 3 5 7 10 item" at bounding box center [726, 81] width 214 height 25
click at [494, 112] on div "Jenis dokumen Sila pilih jenis dokumen Invoice Credit Note Payment Voucher IC/P…" at bounding box center [385, 291] width 455 height 444
click at [494, 105] on span "Sila pilih jenis dokumen" at bounding box center [385, 98] width 440 height 23
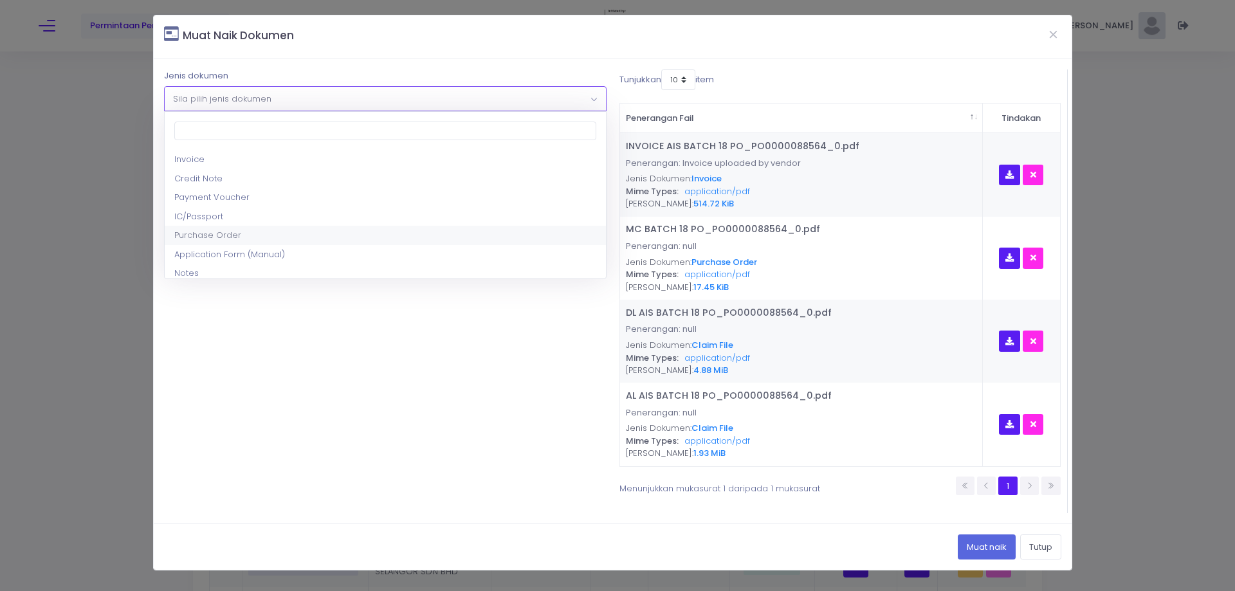
scroll to position [64, 0]
select select "9"
click at [433, 159] on div "1 file was chosen Pilih fail" at bounding box center [385, 156] width 442 height 23
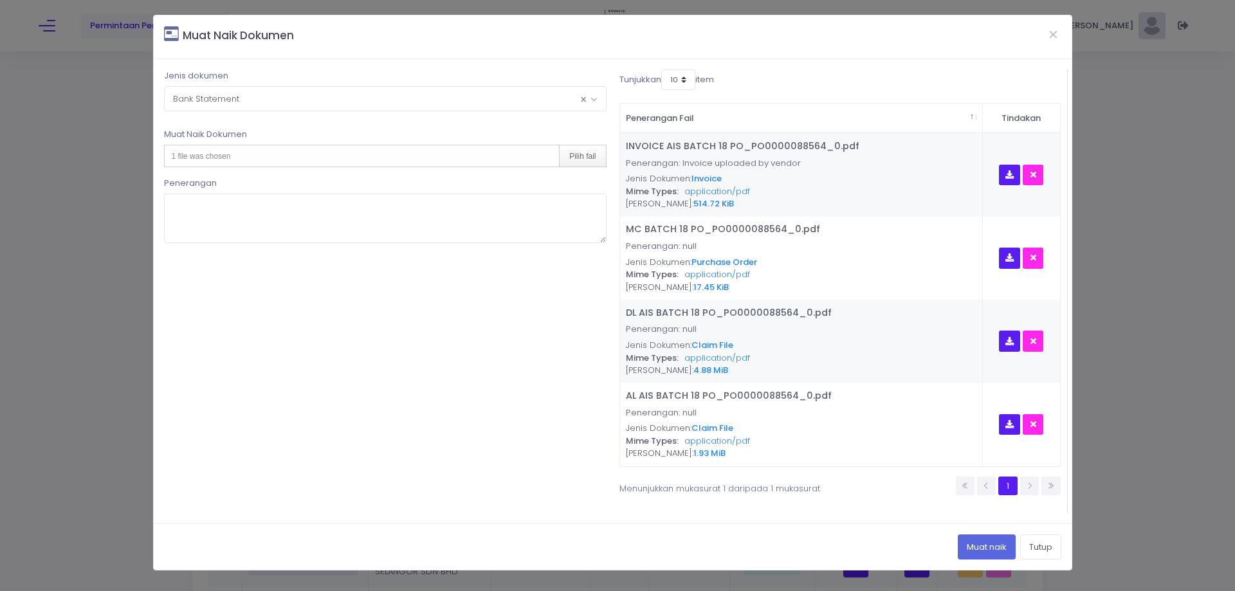
type input "C:\fakepath\BANK STATEMENT BULAN 1 2025.pdf"
click at [982, 554] on button "Muat naik" at bounding box center [986, 546] width 58 height 24
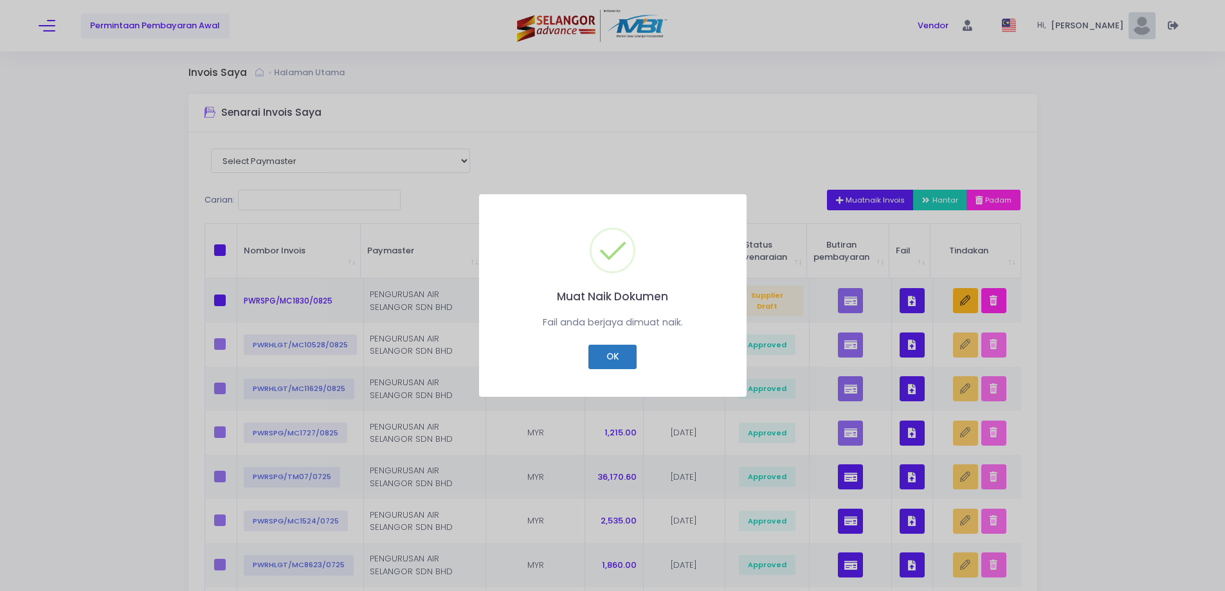
click at [611, 349] on button "OK" at bounding box center [612, 357] width 48 height 24
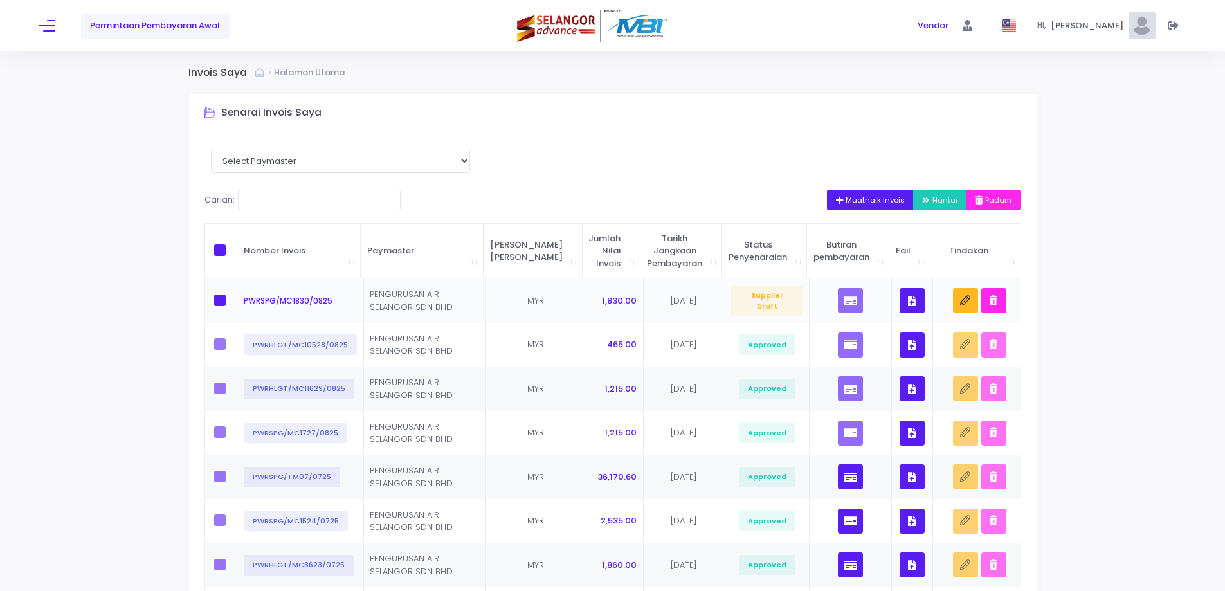
click at [908, 301] on icon "button" at bounding box center [912, 301] width 8 height 0
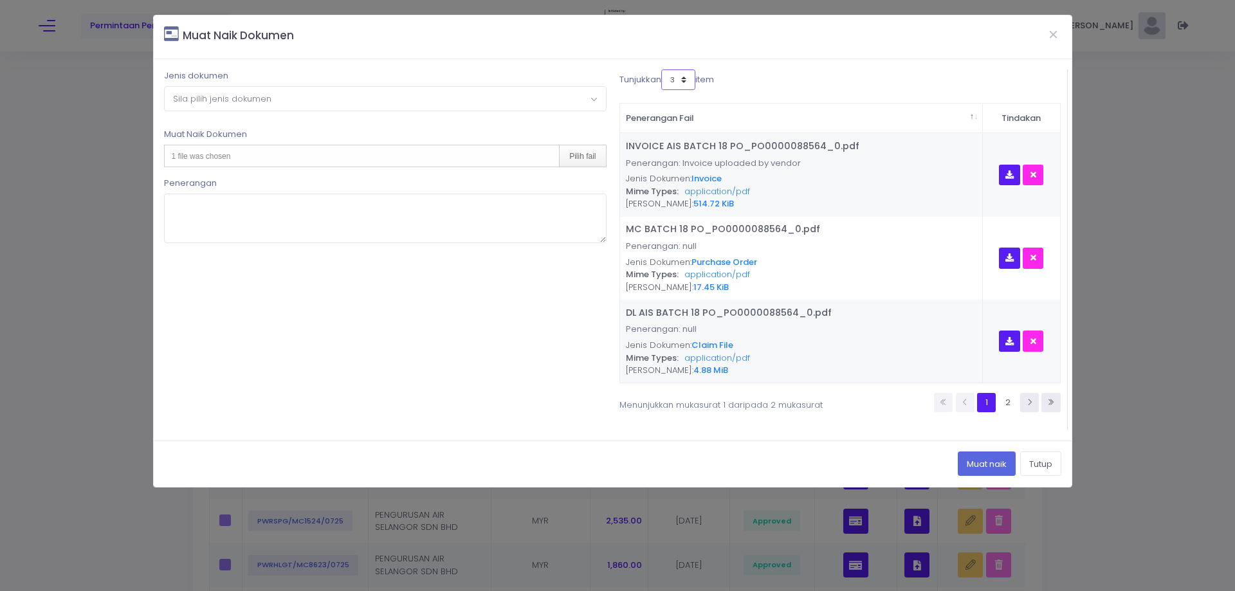
click at [682, 82] on select "3 5 7 10" at bounding box center [678, 79] width 34 height 21
select select "10"
click at [661, 69] on select "3 5 7 10" at bounding box center [678, 79] width 34 height 21
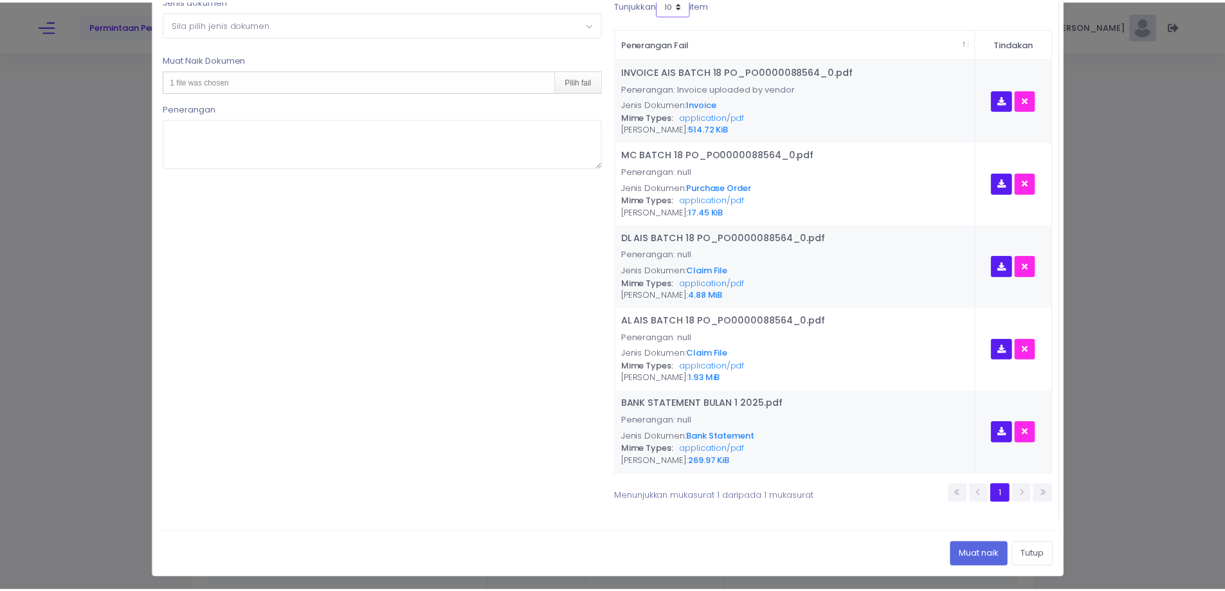
scroll to position [77, 0]
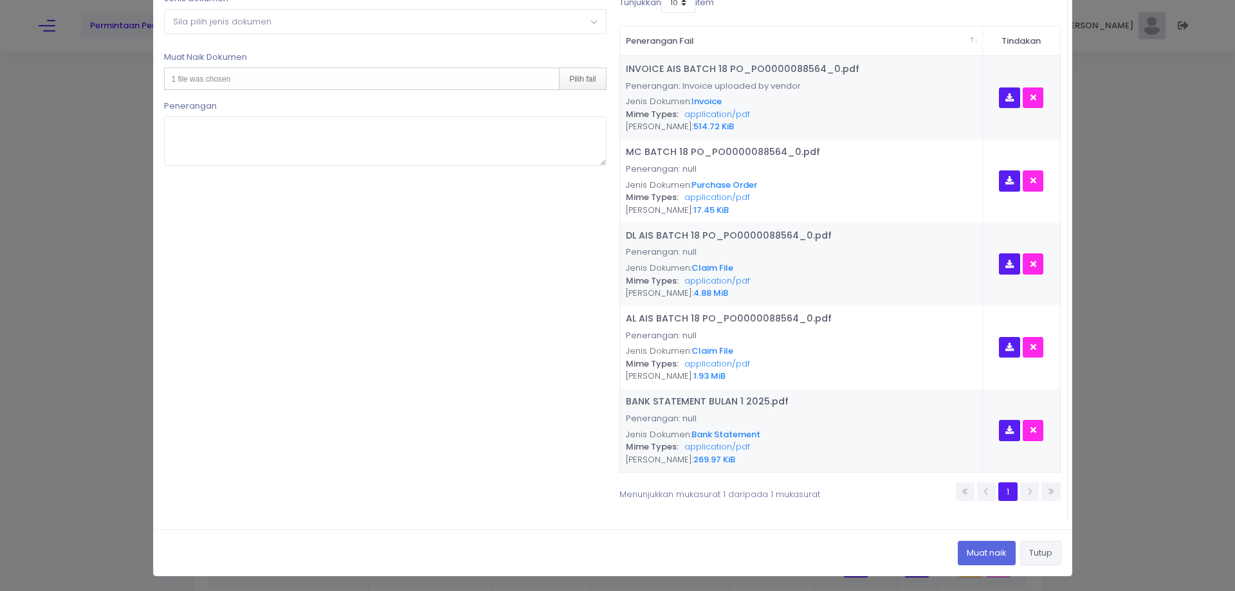
click at [1034, 556] on button "Tutup" at bounding box center [1040, 553] width 41 height 24
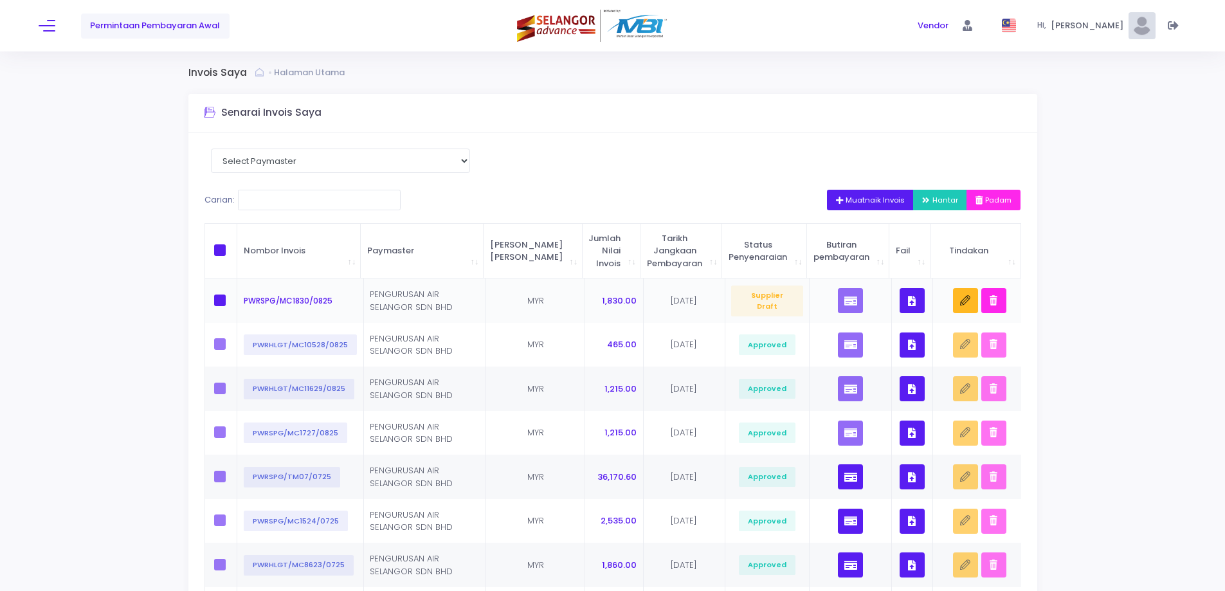
click at [224, 302] on span at bounding box center [220, 300] width 12 height 12
click at [233, 302] on input "checkbox" at bounding box center [237, 298] width 8 height 8
checkbox input "true"
click at [928, 201] on span "Hantar" at bounding box center [940, 200] width 36 height 10
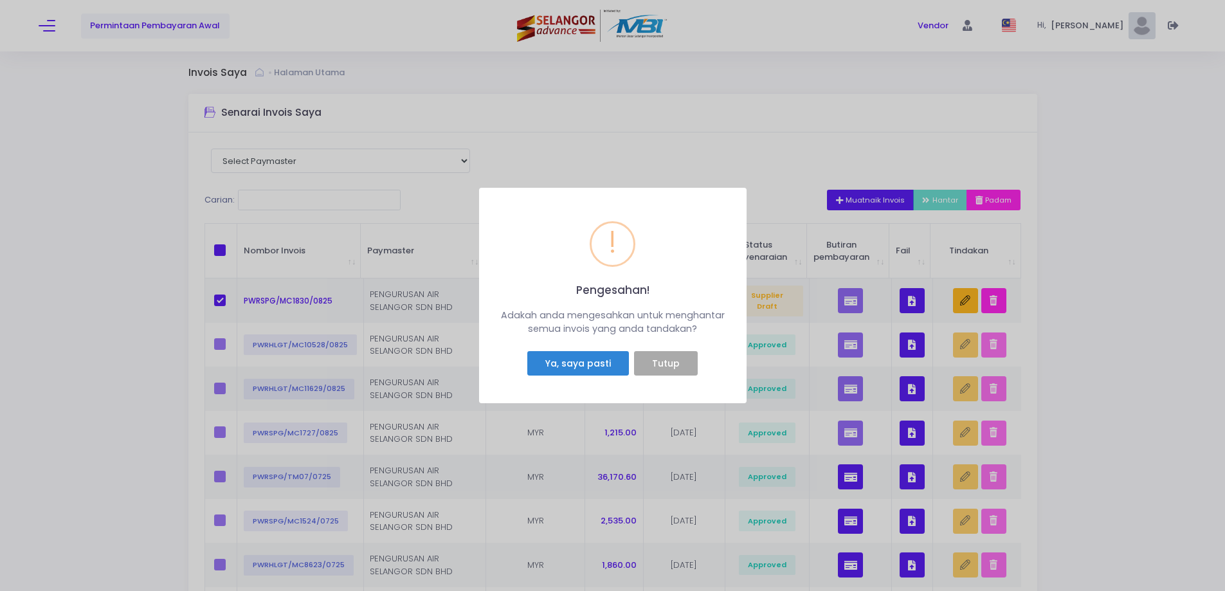
click at [605, 360] on button "Ya, saya pasti" at bounding box center [577, 363] width 101 height 24
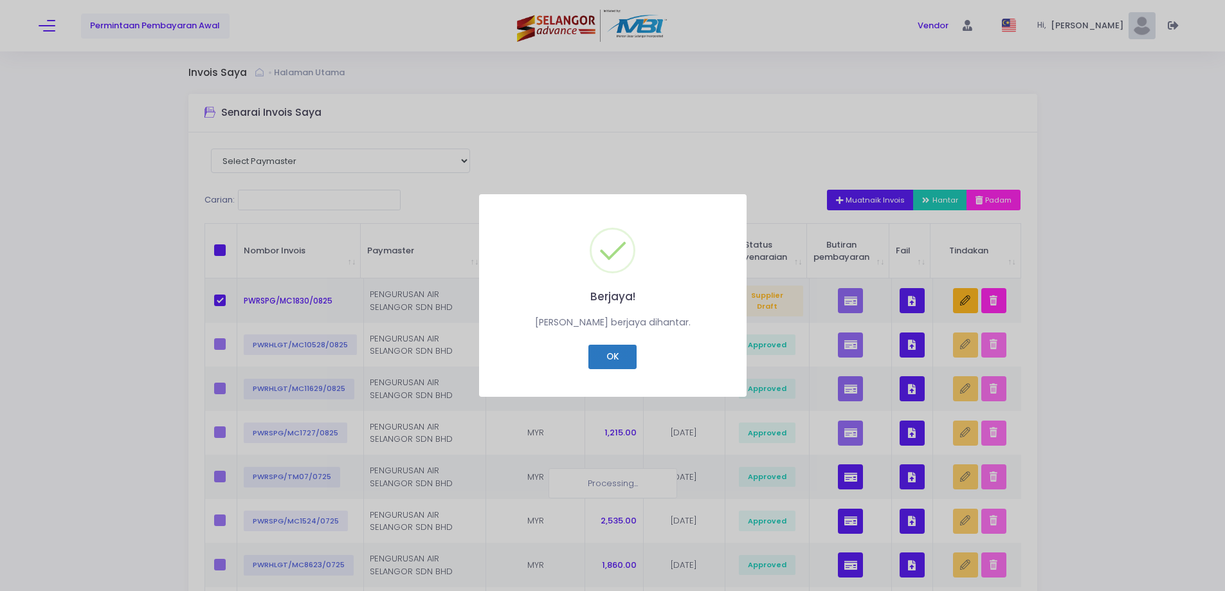
click at [588, 364] on button "OK" at bounding box center [612, 357] width 48 height 24
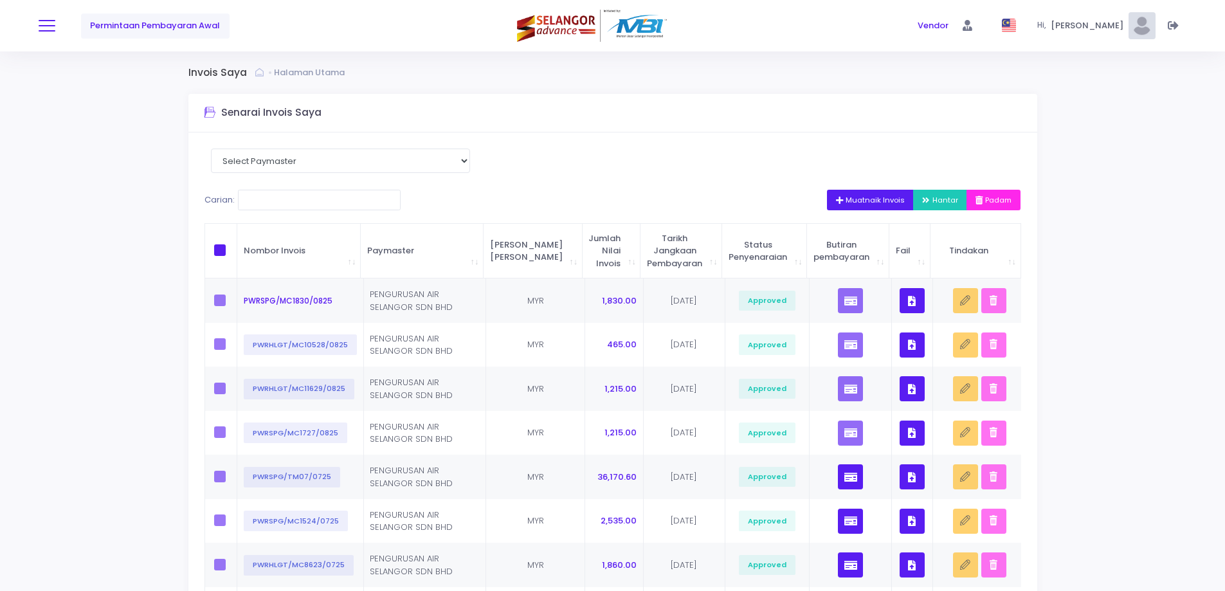
click at [45, 28] on button at bounding box center [47, 25] width 17 height 17
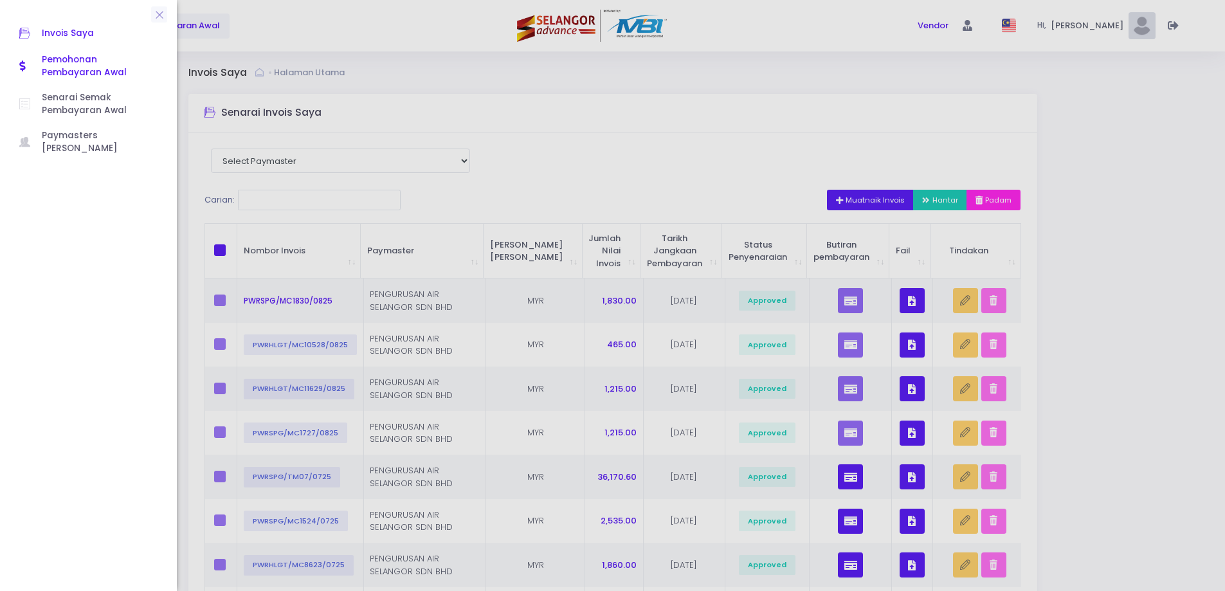
click at [56, 59] on span "Pemohonan Pembayaran Awal" at bounding box center [100, 66] width 116 height 26
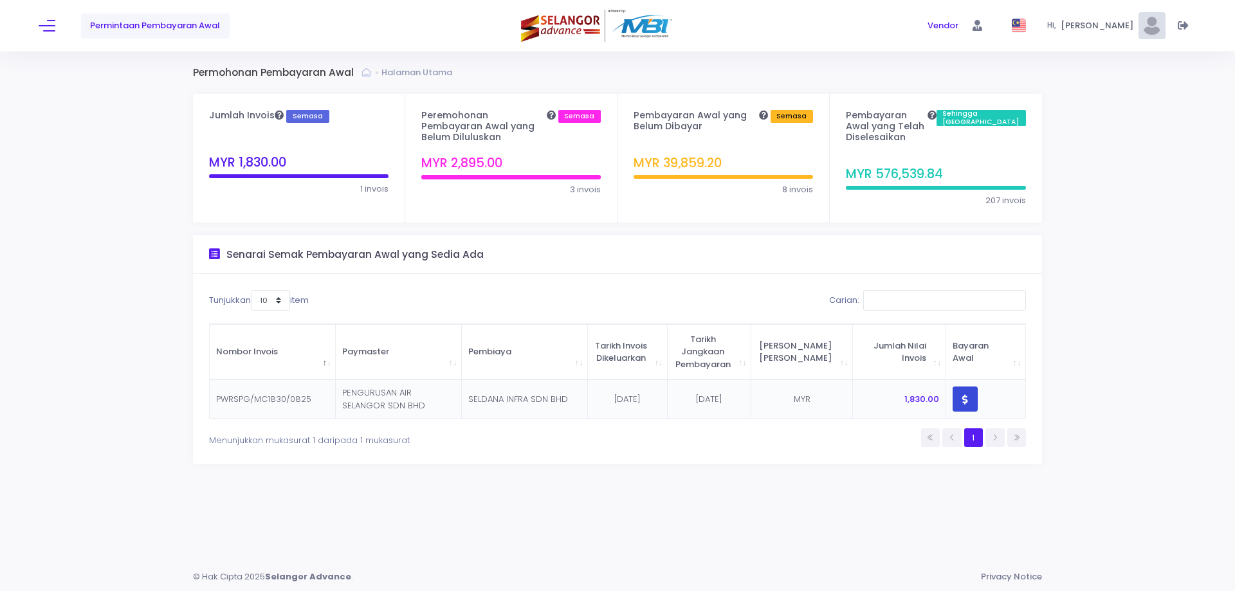
click at [963, 386] on button "button" at bounding box center [964, 398] width 25 height 25
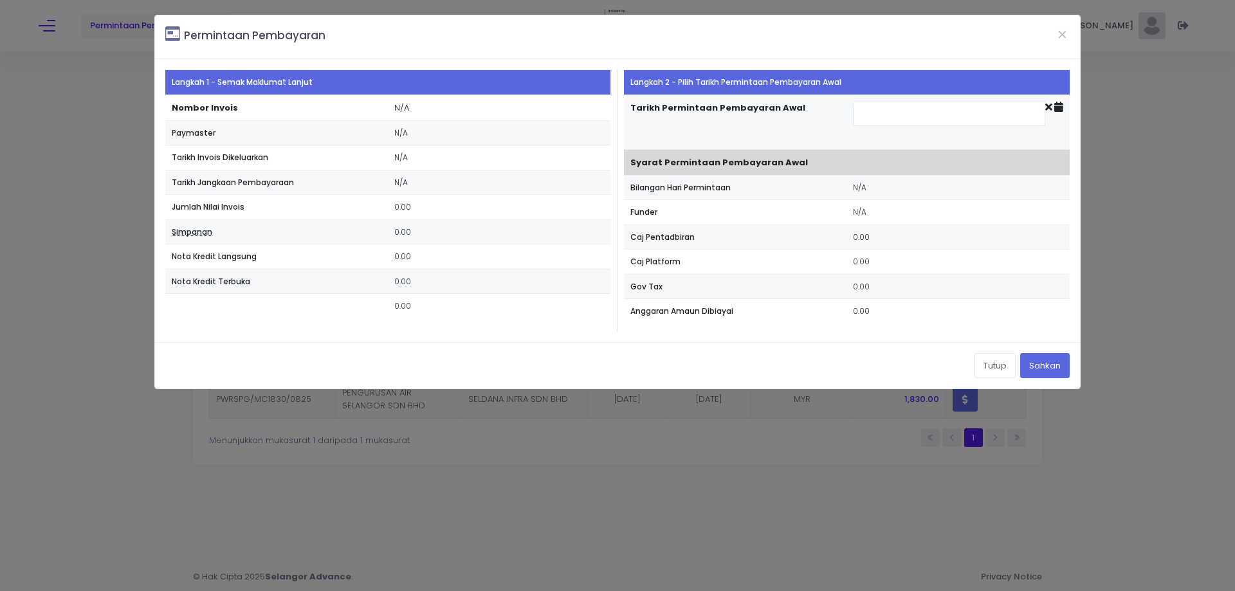
type input "2025-08-26"
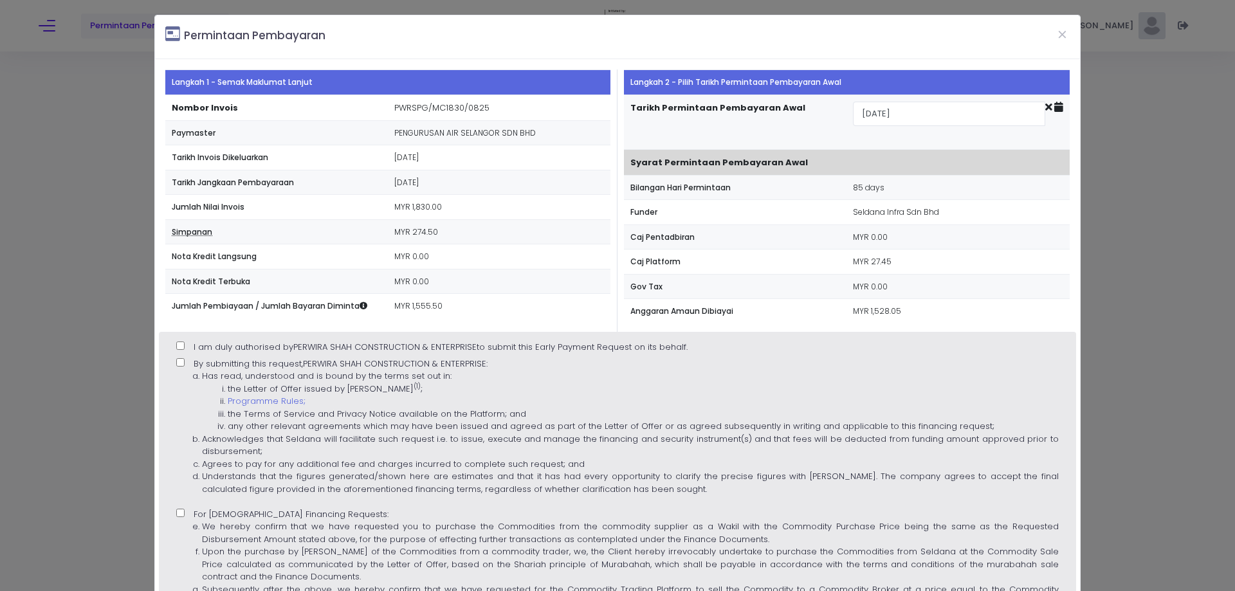
click at [182, 346] on input "I am duly authorised by PERWIRA SHAH CONSTRUCTION & ENTERPRISE to submit this E…" at bounding box center [180, 345] width 8 height 8
checkbox input "true"
click at [180, 361] on input "By submitting this request, PERWIRA SHAH CONSTRUCTION & ENTERPRISE : Has read, …" at bounding box center [180, 362] width 8 height 8
checkbox input "true"
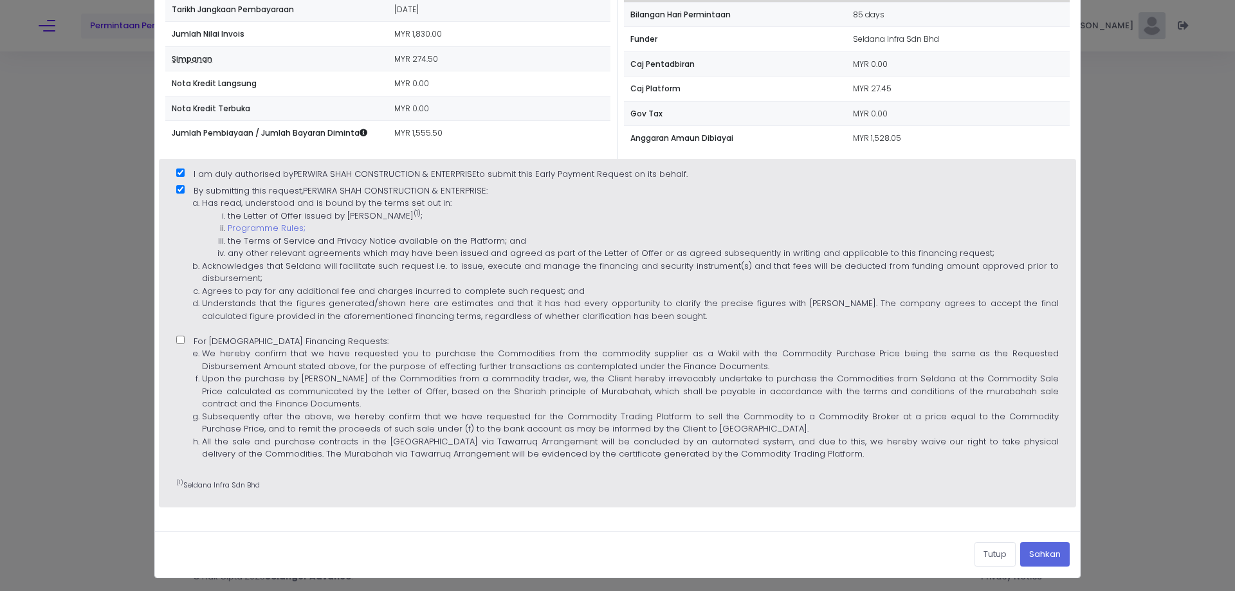
scroll to position [174, 0]
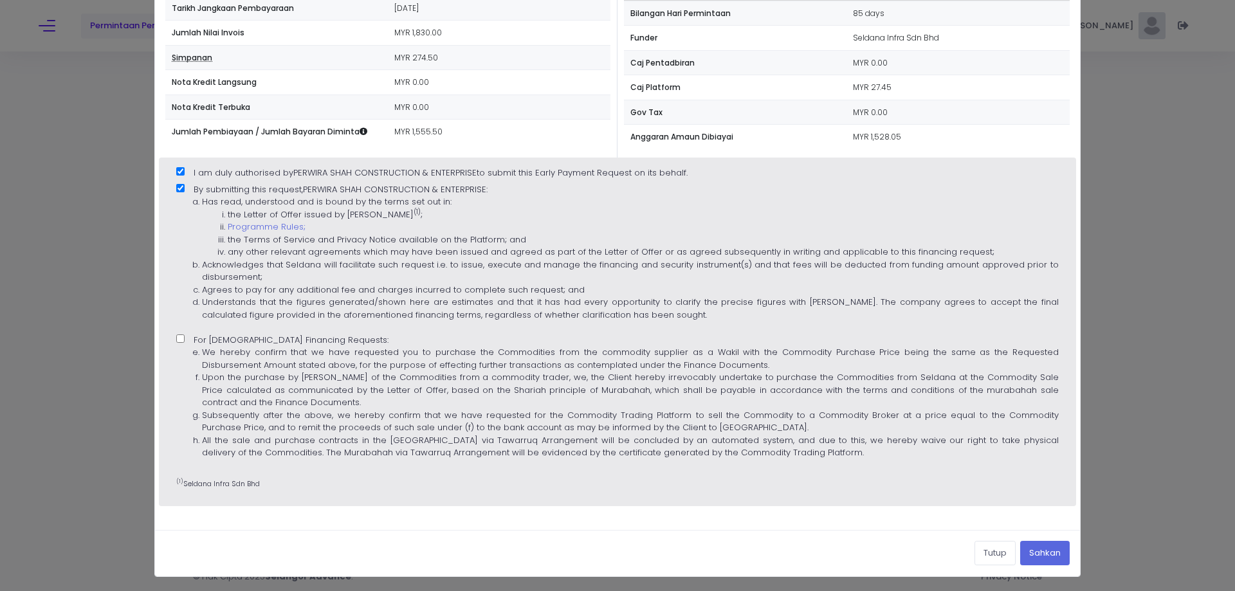
click at [179, 339] on input "For Islamic Financing Requests: We hereby confirm that we have requested you to…" at bounding box center [180, 338] width 8 height 8
checkbox input "true"
click at [1058, 559] on button "Sahkan" at bounding box center [1045, 553] width 50 height 24
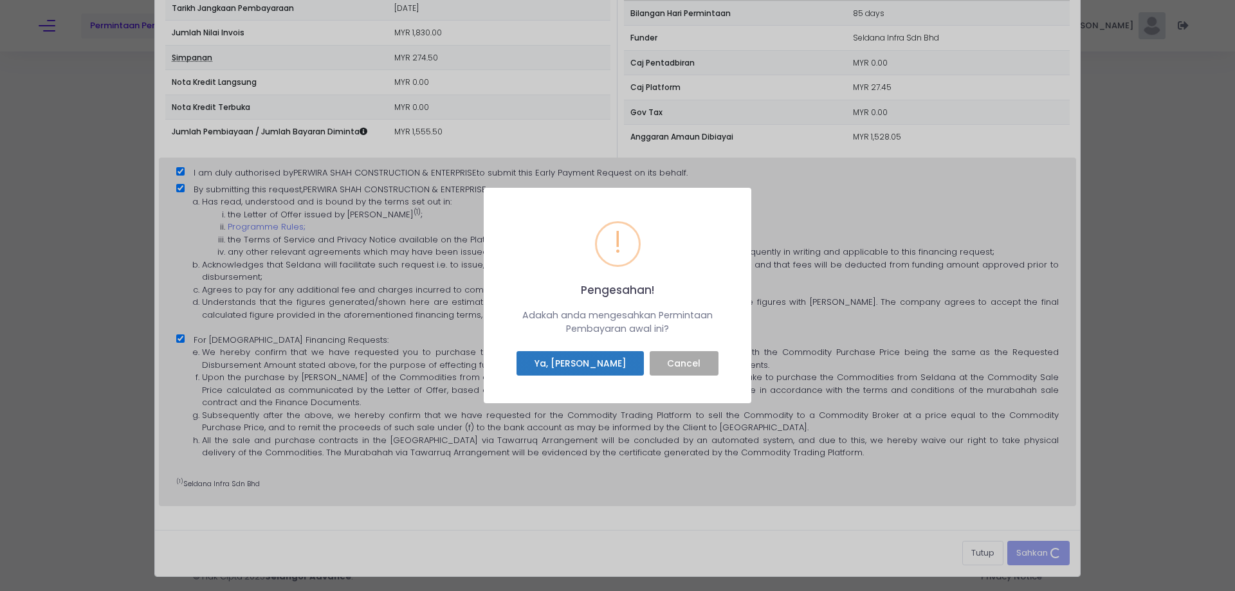
click at [598, 364] on button "Ya, Saya sahkan" at bounding box center [579, 363] width 127 height 24
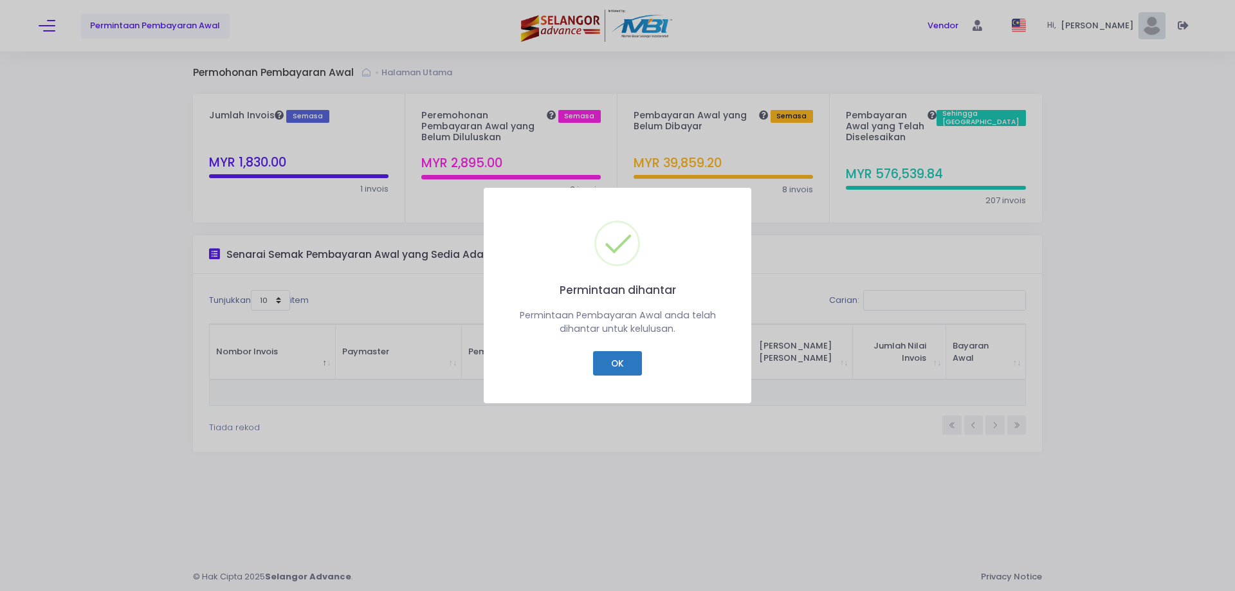
click at [618, 361] on button "OK" at bounding box center [617, 363] width 48 height 24
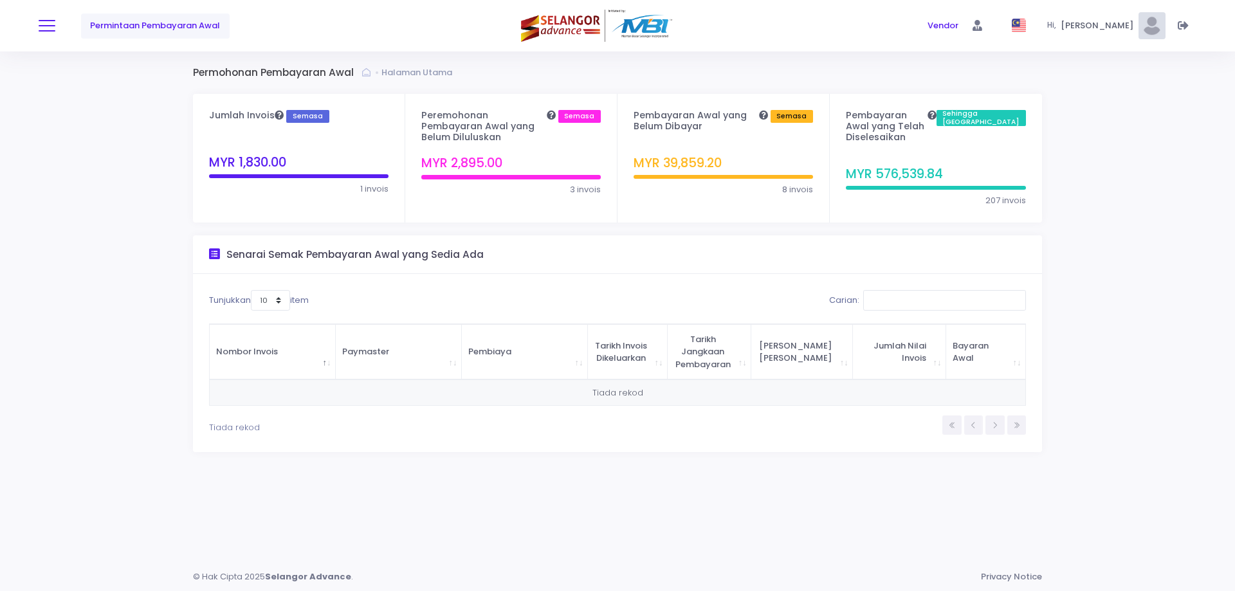
click at [45, 28] on button at bounding box center [47, 25] width 17 height 17
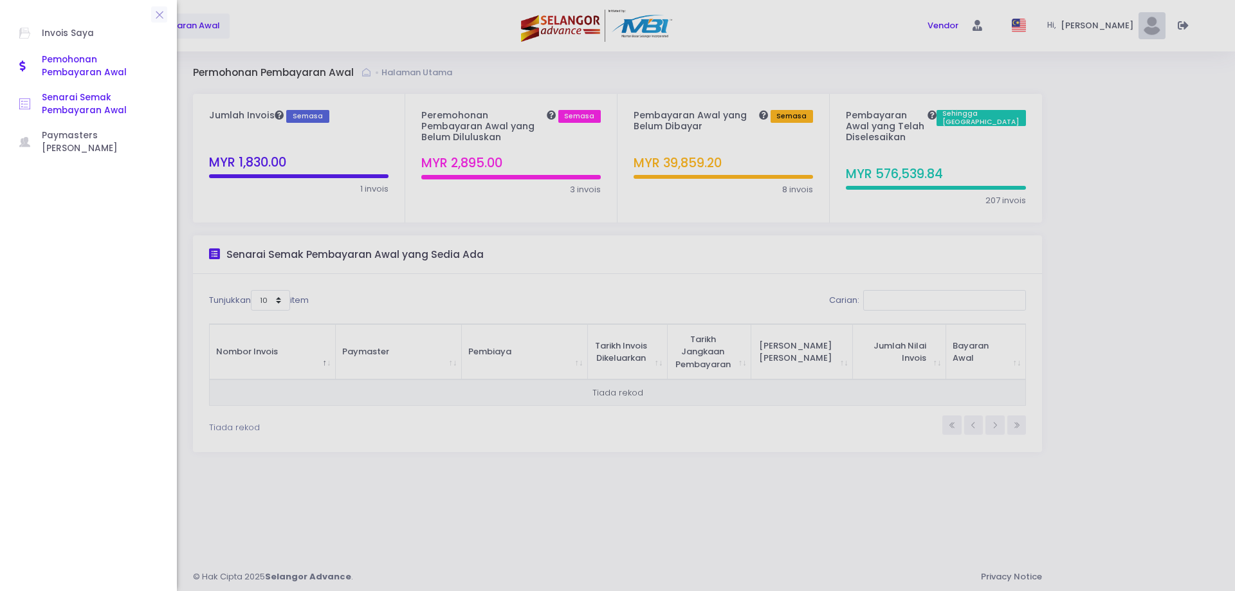
click at [51, 106] on span "Senarai Semak Pembayaran Awal" at bounding box center [100, 104] width 116 height 26
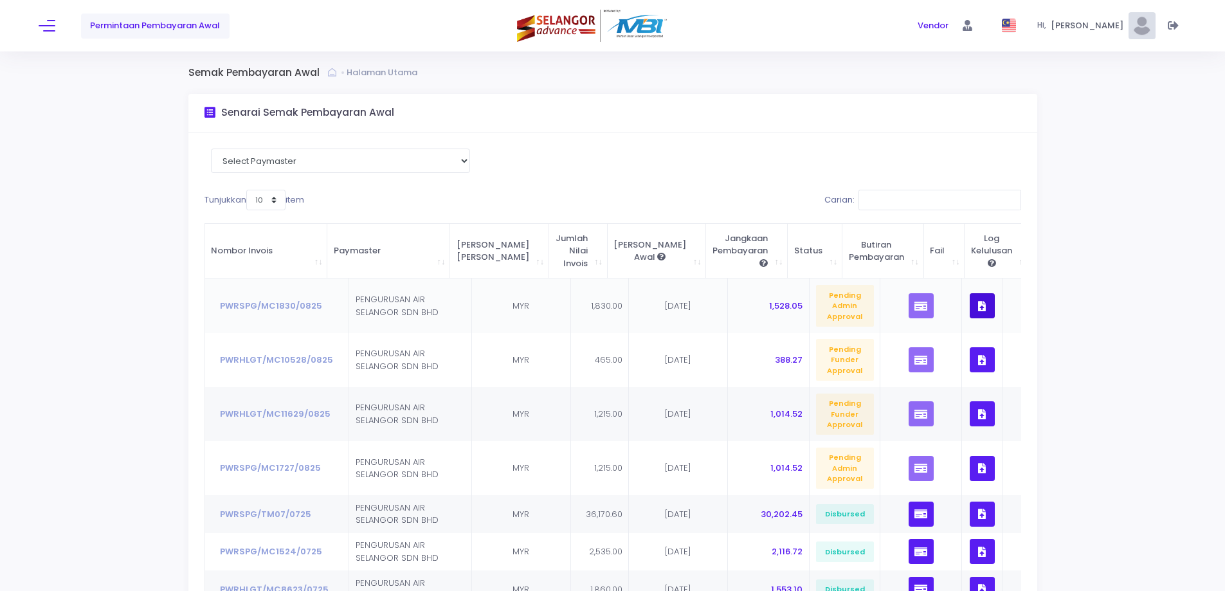
click at [970, 305] on button "button" at bounding box center [982, 305] width 25 height 25
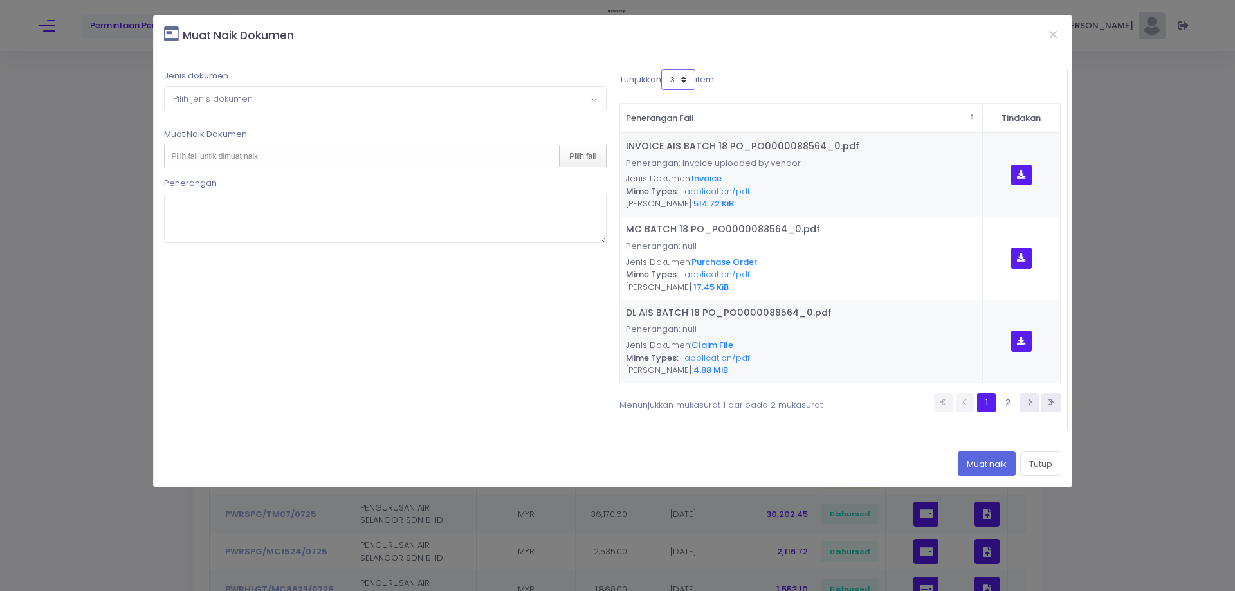
click at [681, 80] on select "3 5 7 10" at bounding box center [678, 79] width 34 height 21
select select "10"
click at [661, 69] on select "3 5 7 10" at bounding box center [678, 79] width 34 height 21
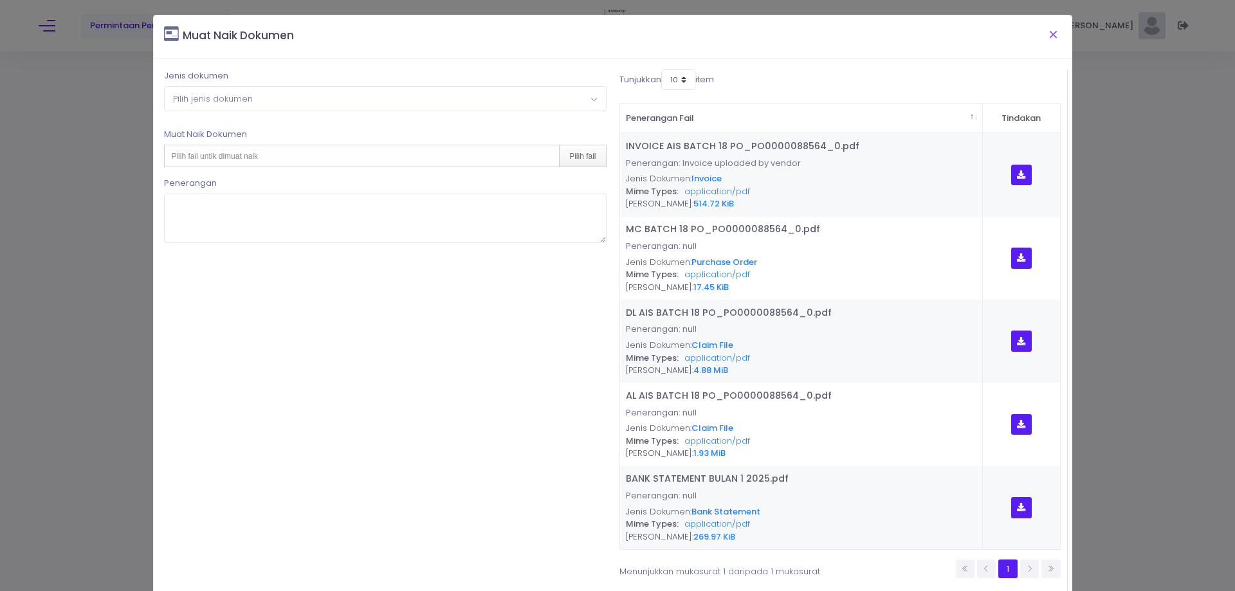
click at [1044, 31] on button "Close" at bounding box center [1053, 33] width 32 height 33
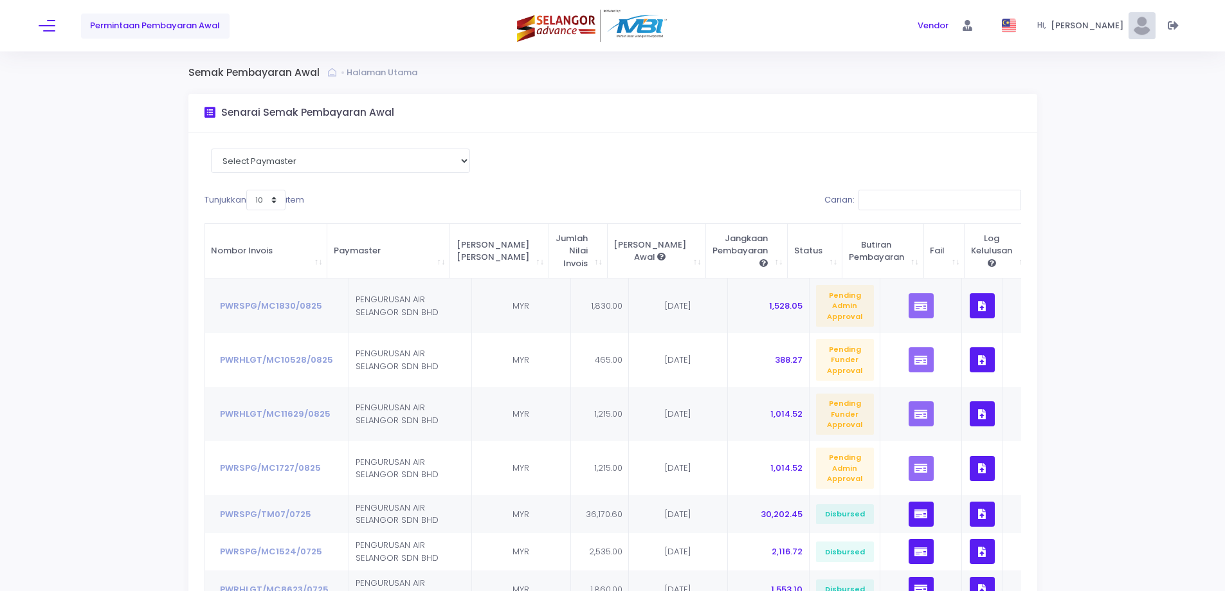
click at [129, 316] on div "Semak Pembayaran Awal Halaman Utama Senarai Semak Pembayaran Awal Select Paymas…" at bounding box center [612, 425] width 1225 height 748
click at [50, 293] on div "Semak Pembayaran Awal Halaman Utama Senarai Semak Pembayaran Awal Select Paymas…" at bounding box center [612, 425] width 1225 height 748
click at [104, 231] on div "Semak Pembayaran Awal Halaman Utama Senarai Semak Pembayaran Awal Select Paymas…" at bounding box center [612, 425] width 1225 height 748
click at [205, 263] on th "Nombor Invois" at bounding box center [266, 251] width 123 height 55
click at [221, 262] on th "Nombor Invois" at bounding box center [266, 251] width 123 height 55
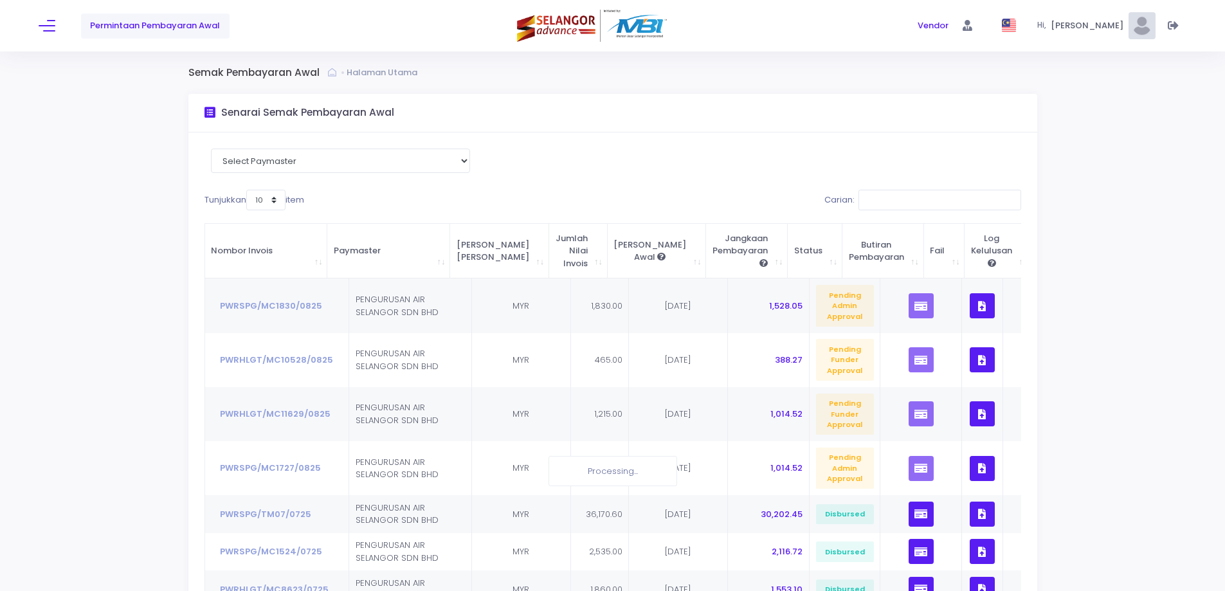
click at [221, 262] on th "Nombor Invois" at bounding box center [266, 251] width 123 height 55
click at [131, 334] on div "Semak Pembayaran Awal Halaman Utama Senarai Semak Pembayaran Awal Select Paymas…" at bounding box center [612, 425] width 1225 height 748
